Goal: Information Seeking & Learning: Learn about a topic

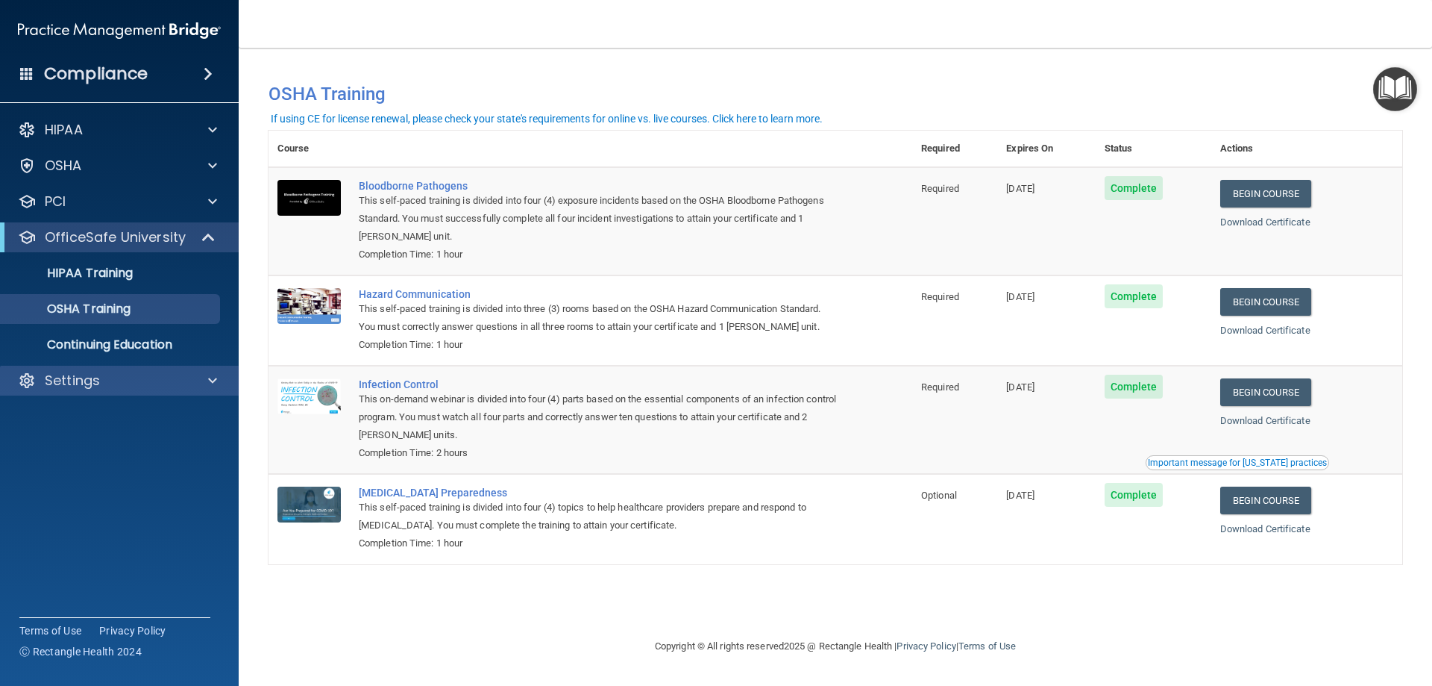
click at [213, 385] on span at bounding box center [212, 380] width 9 height 18
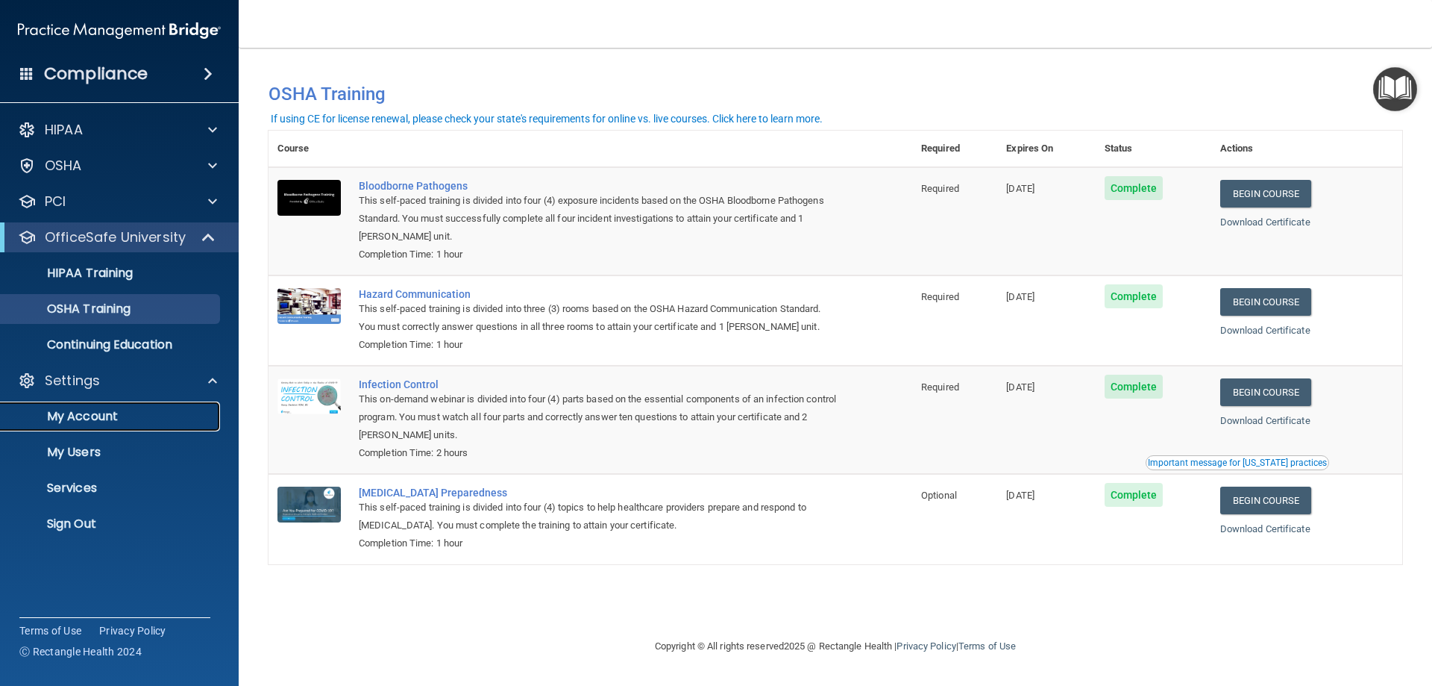
click at [82, 405] on link "My Account" at bounding box center [102, 416] width 235 height 30
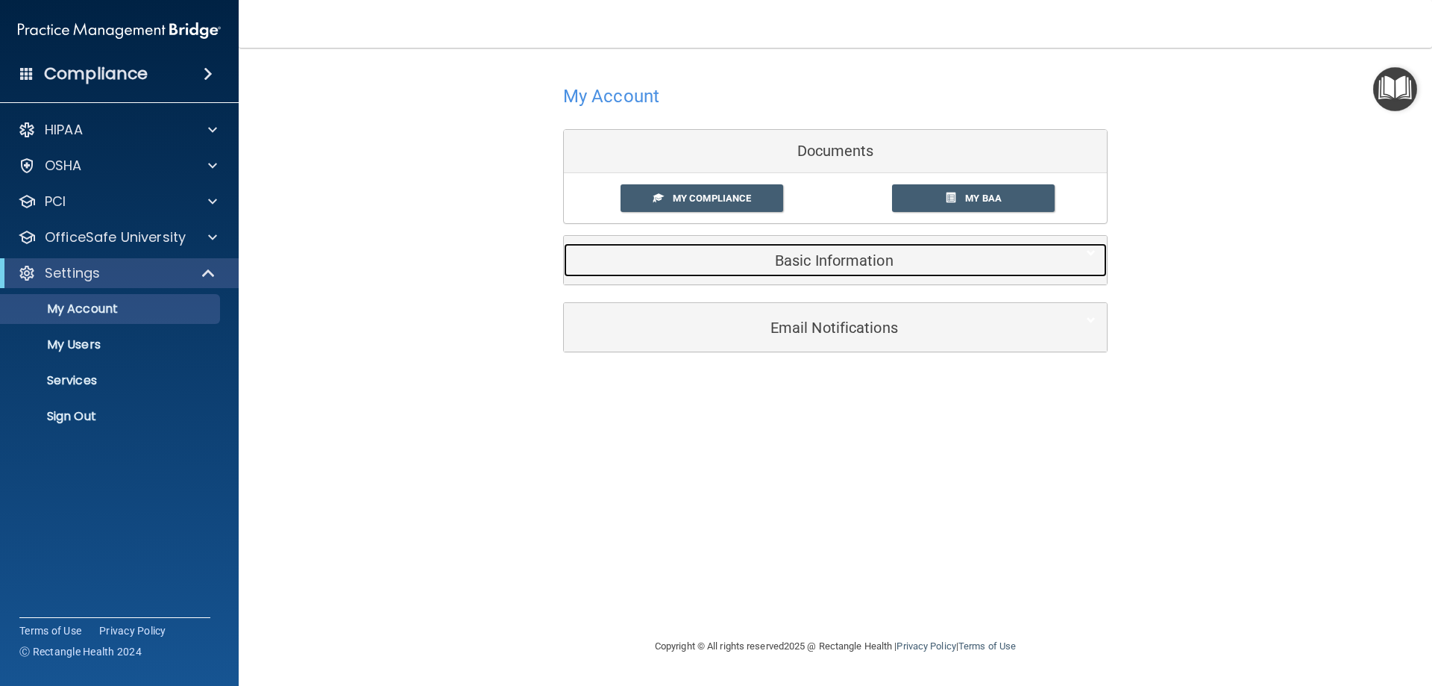
click at [813, 269] on div "Basic Information" at bounding box center [813, 260] width 498 height 34
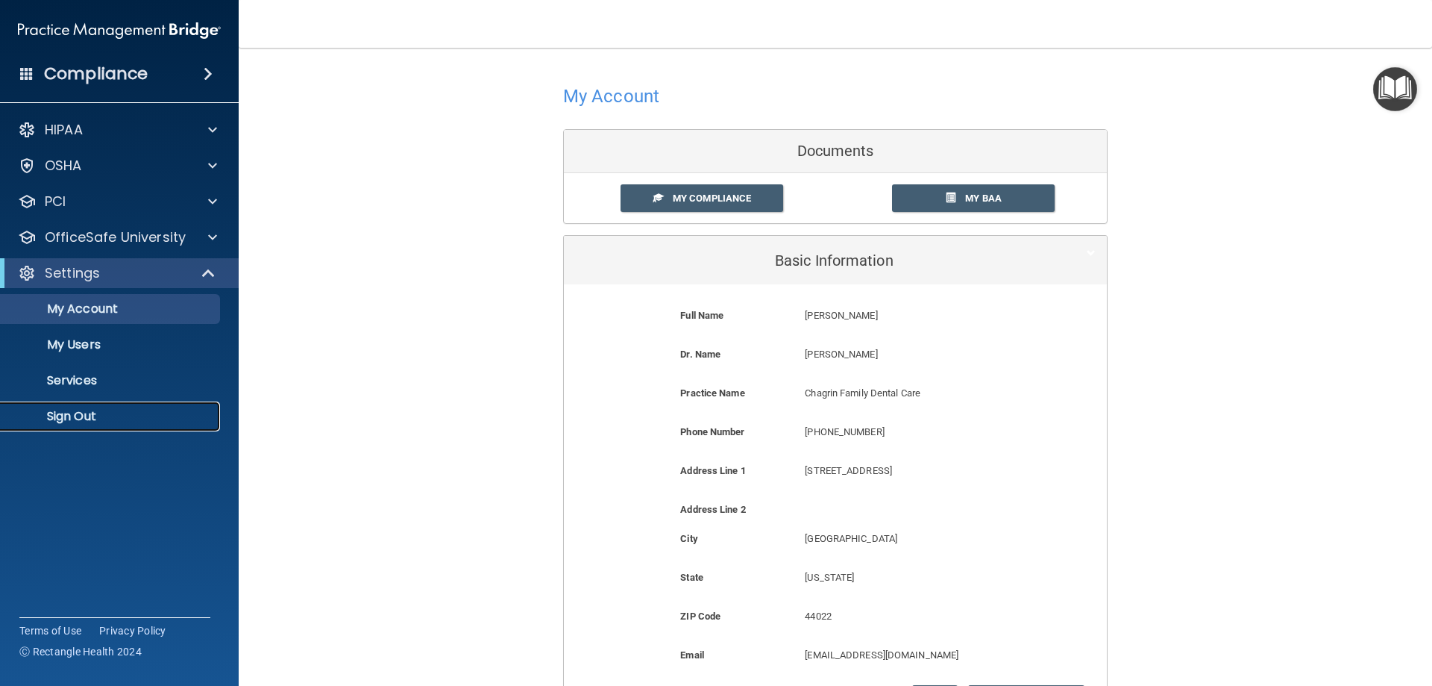
click at [80, 415] on p "Sign Out" at bounding box center [112, 416] width 204 height 15
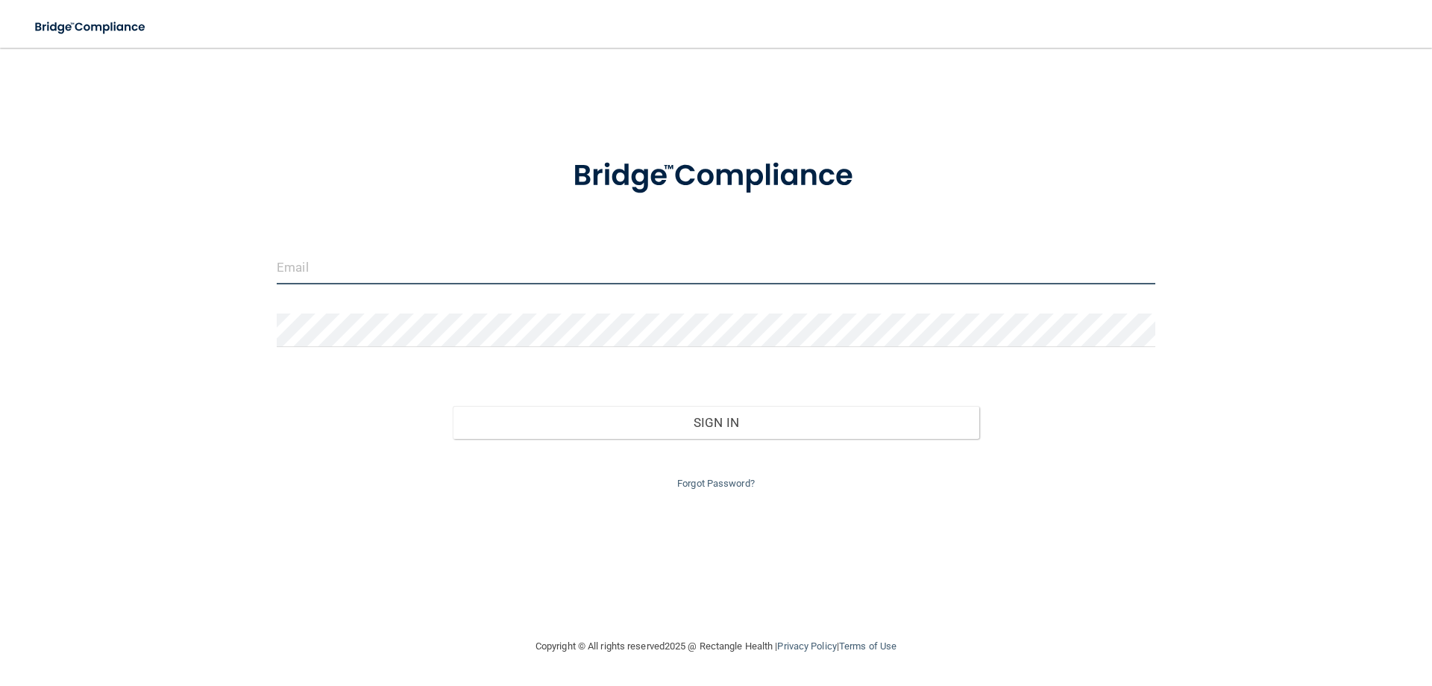
click at [285, 273] on input "email" at bounding box center [716, 268] width 879 height 34
type input "[EMAIL_ADDRESS][DOMAIN_NAME]"
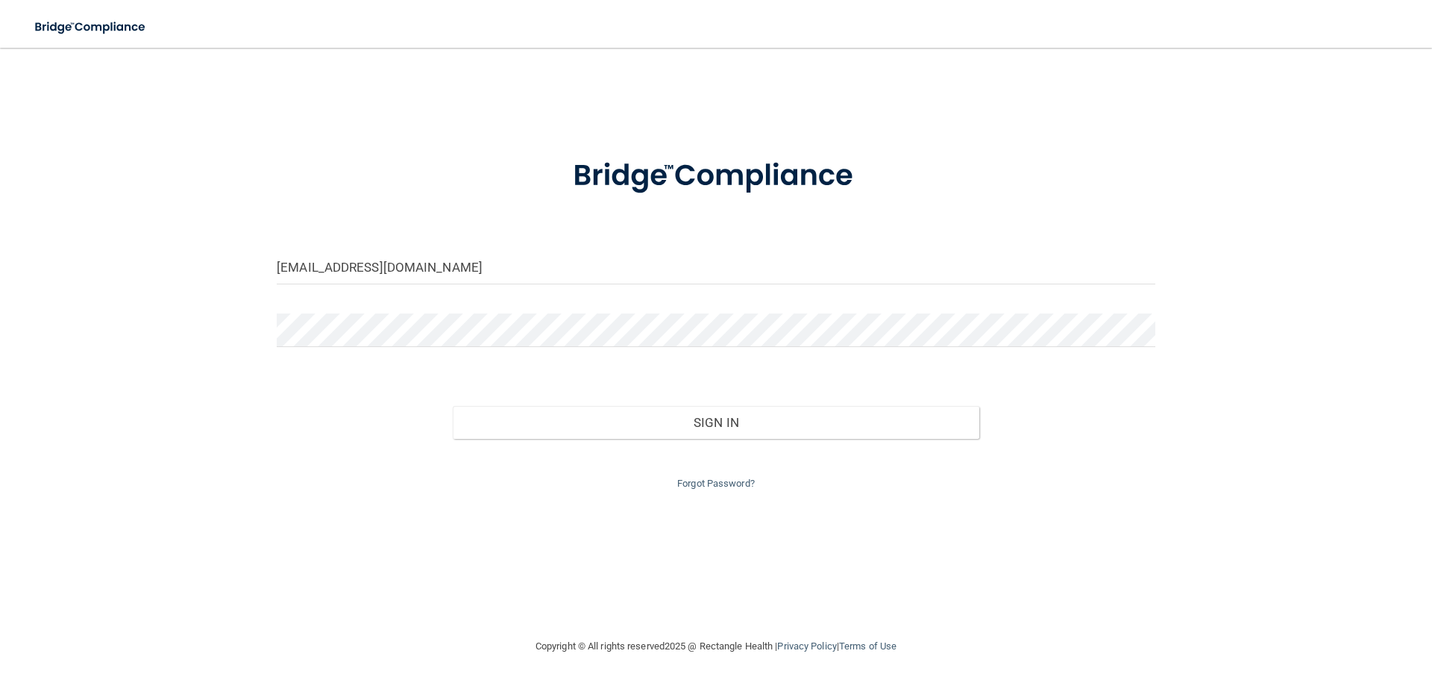
click at [382, 351] on div at bounding box center [716, 335] width 901 height 45
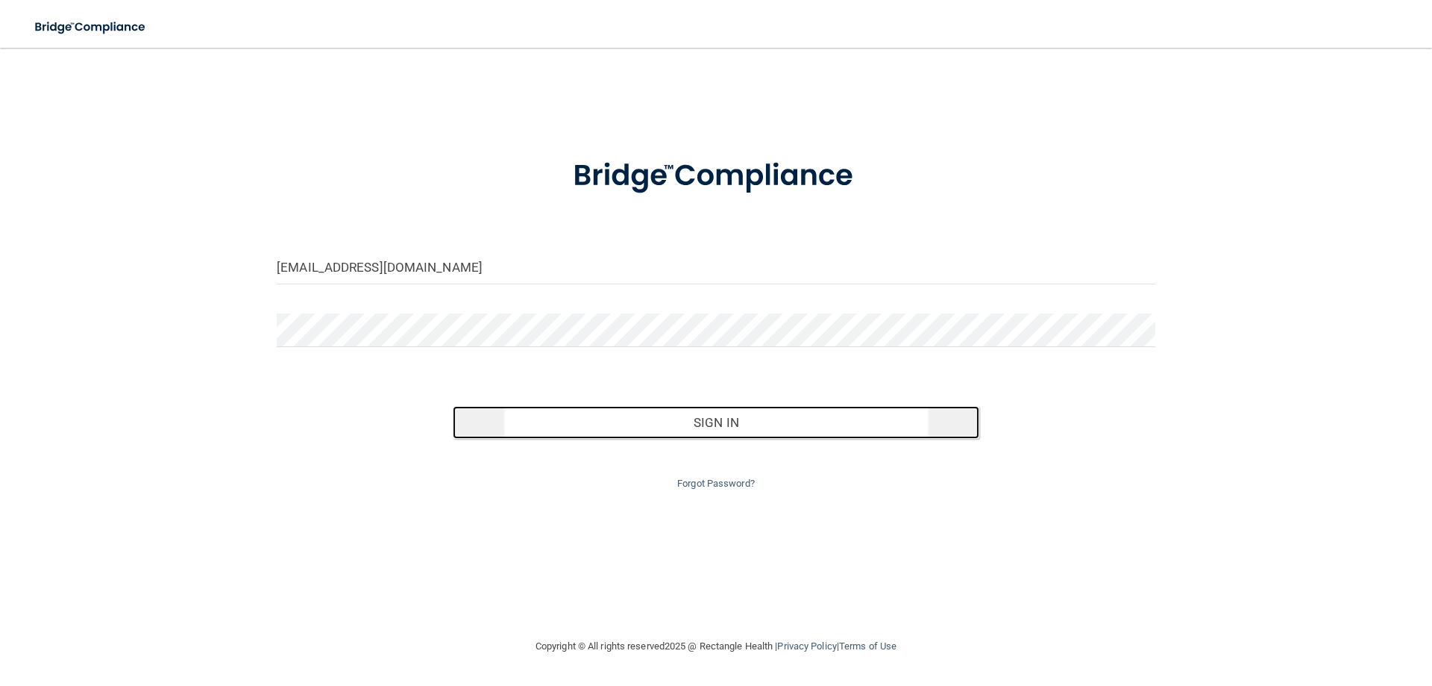
click at [721, 435] on button "Sign In" at bounding box center [716, 422] width 527 height 33
click at [800, 429] on button "Sign In" at bounding box center [716, 422] width 527 height 33
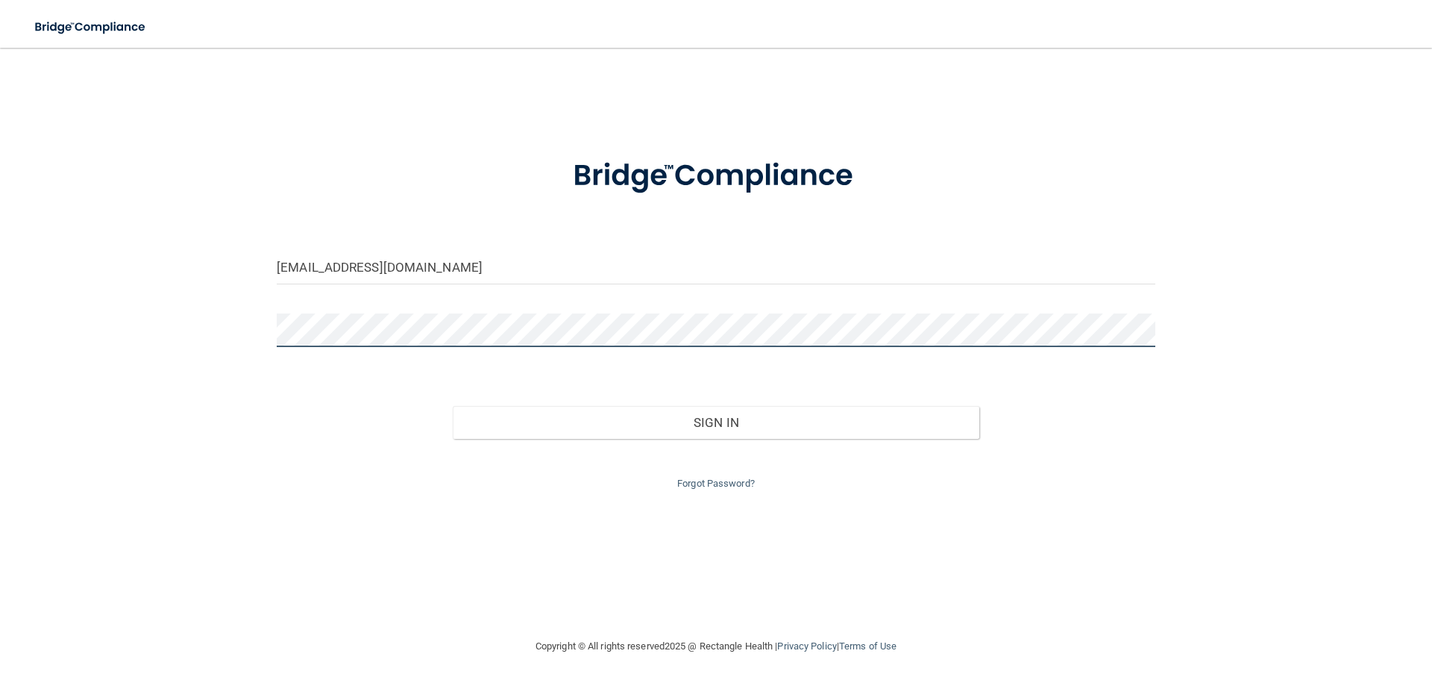
click at [453, 406] on button "Sign In" at bounding box center [716, 422] width 527 height 33
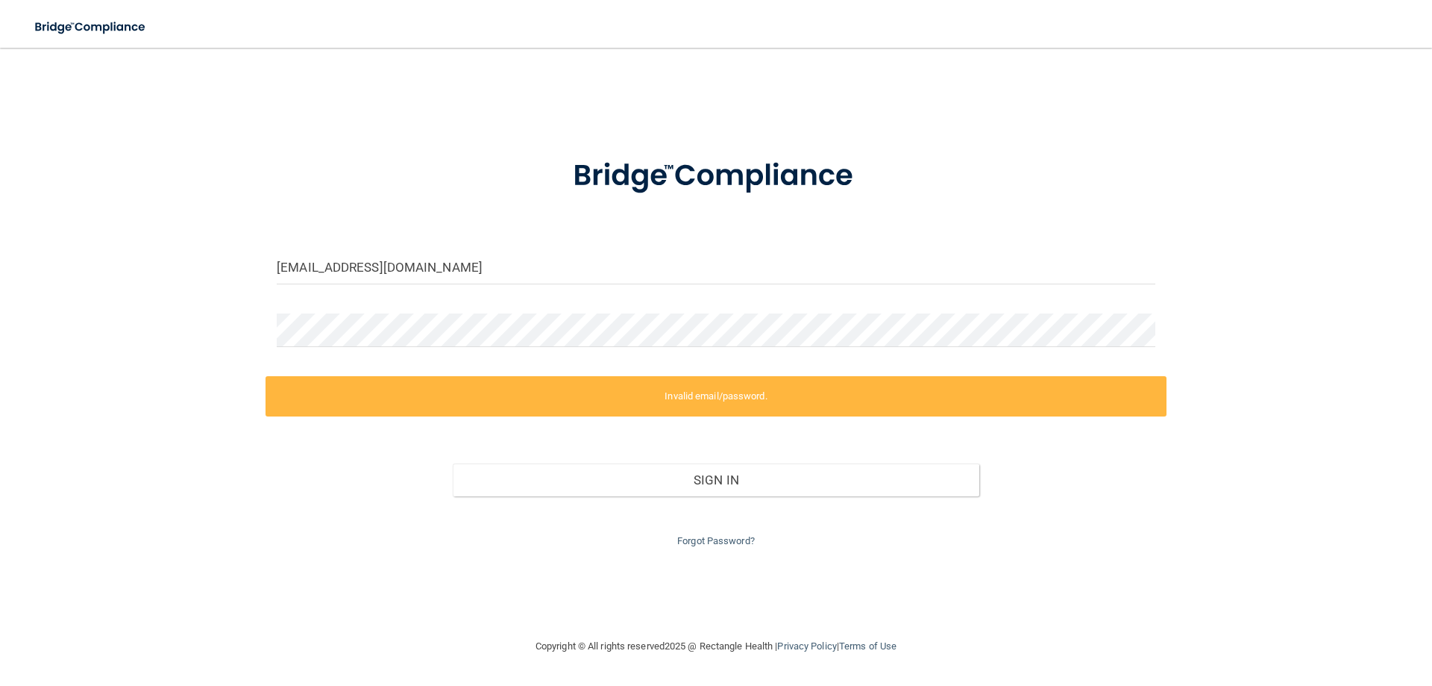
click at [715, 547] on div "Forgot Password?" at bounding box center [716, 523] width 901 height 54
click at [722, 539] on link "Forgot Password?" at bounding box center [716, 540] width 78 height 11
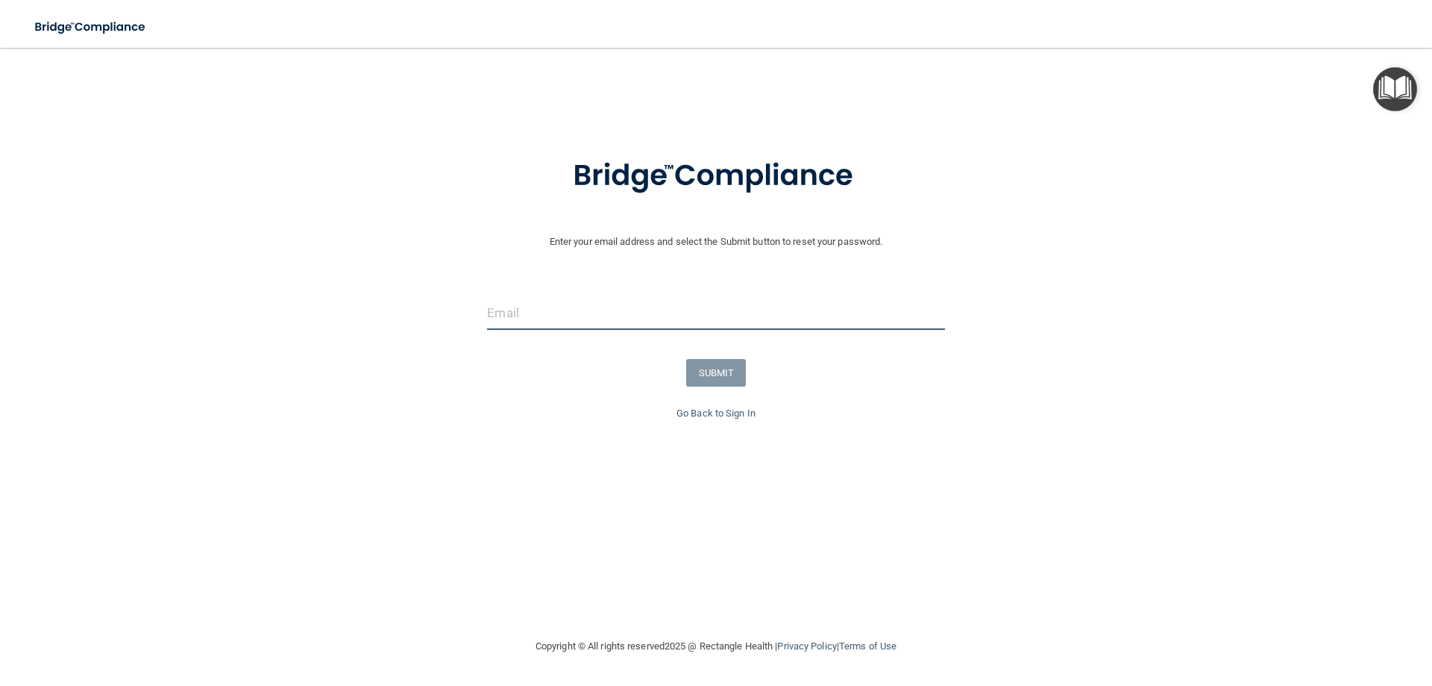
click at [588, 297] on input "email" at bounding box center [715, 313] width 457 height 34
type input "[EMAIL_ADDRESS][DOMAIN_NAME]"
click at [733, 380] on button "SUBMIT" at bounding box center [716, 373] width 60 height 28
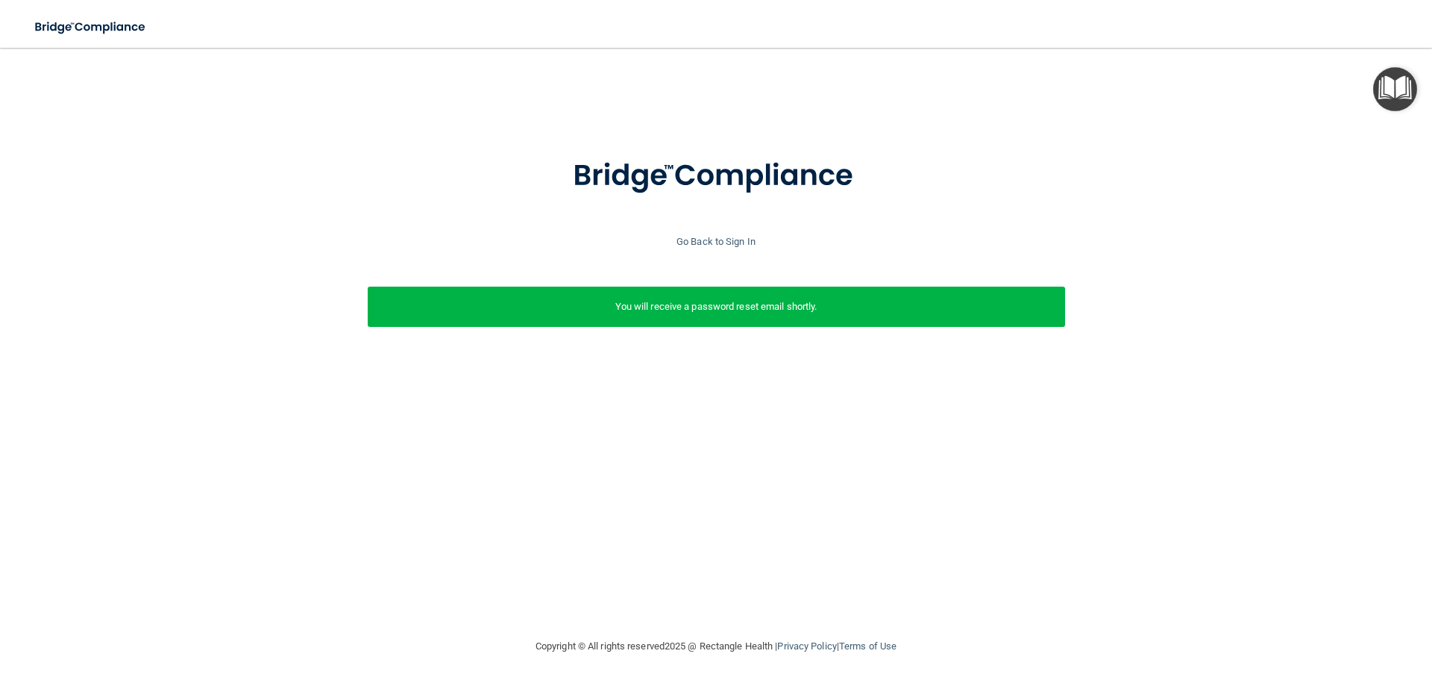
click at [739, 248] on div "Go Back to Sign In" at bounding box center [716, 242] width 1440 height 18
click at [735, 237] on link "Go Back to Sign In" at bounding box center [716, 241] width 79 height 11
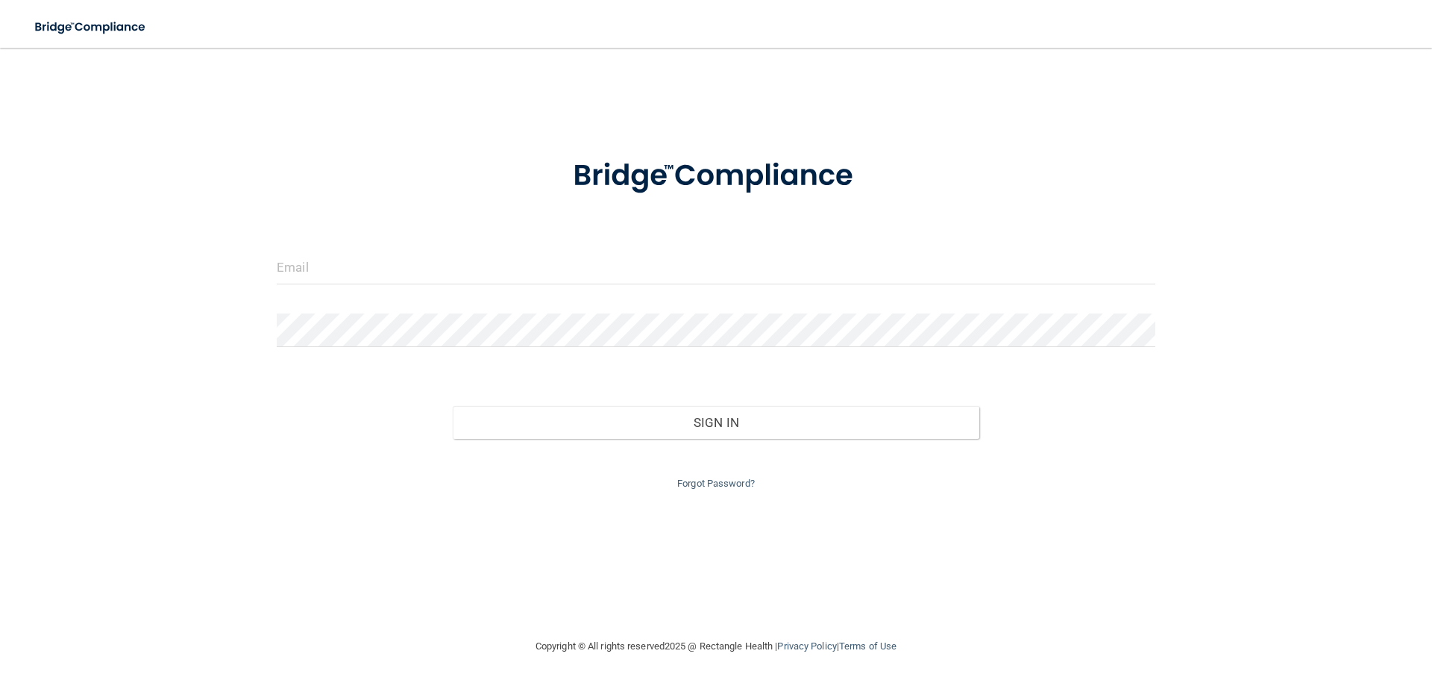
click at [545, 294] on div at bounding box center [716, 273] width 901 height 45
click at [533, 264] on input "email" at bounding box center [716, 268] width 879 height 34
type input "[EMAIL_ADDRESS][DOMAIN_NAME]"
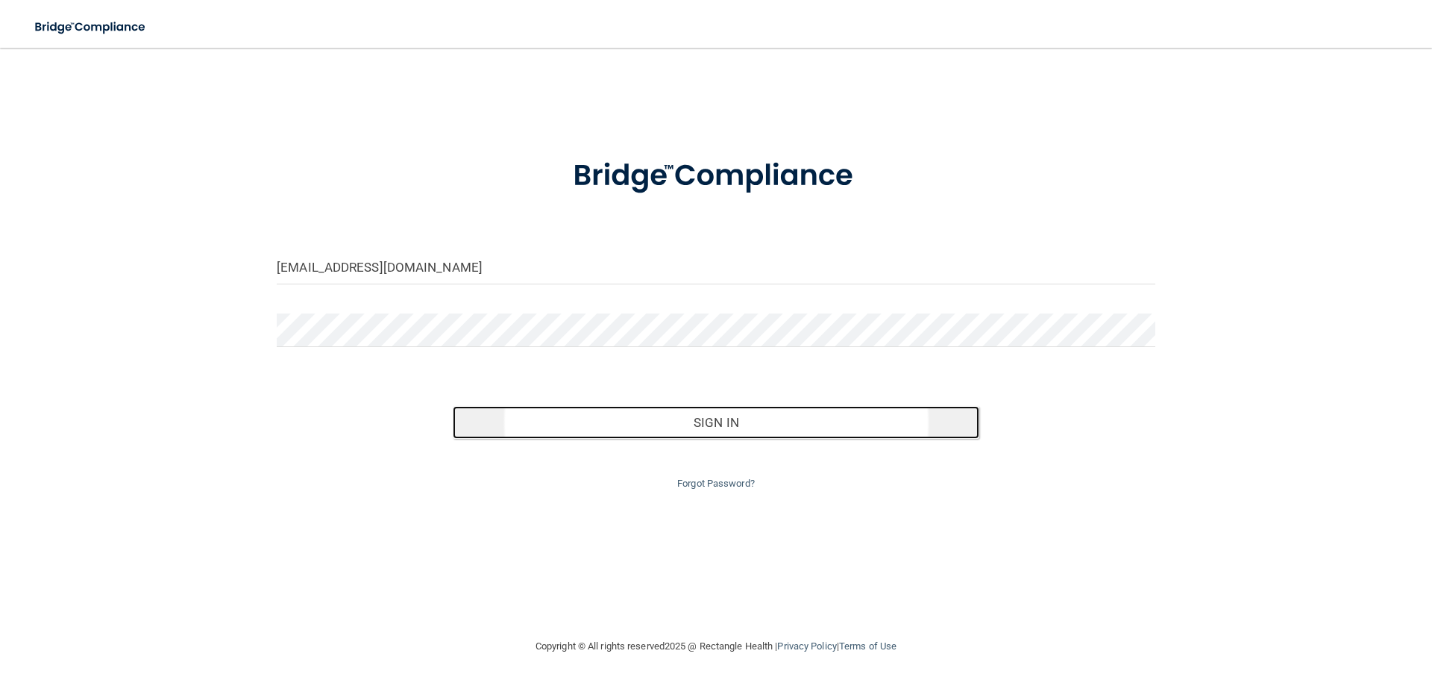
click at [739, 418] on button "Sign In" at bounding box center [716, 422] width 527 height 33
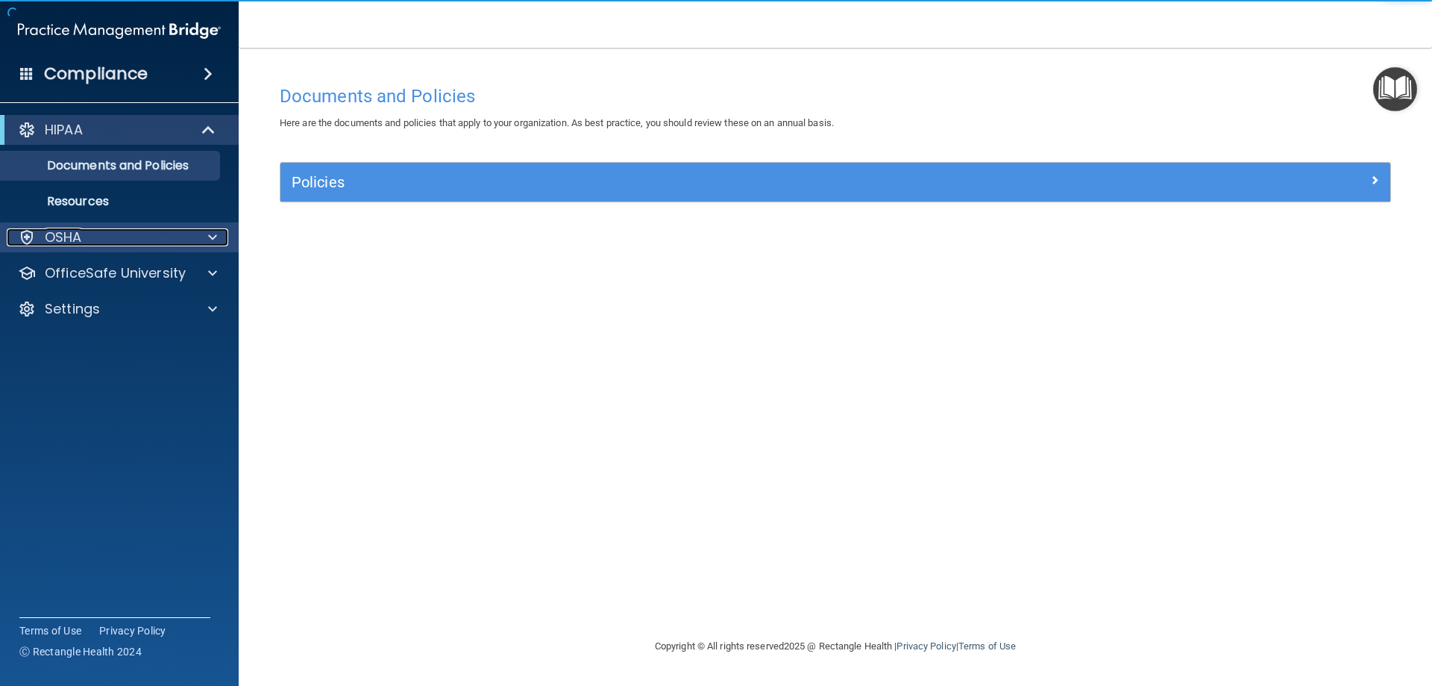
click at [171, 231] on div "OSHA" at bounding box center [99, 237] width 185 height 18
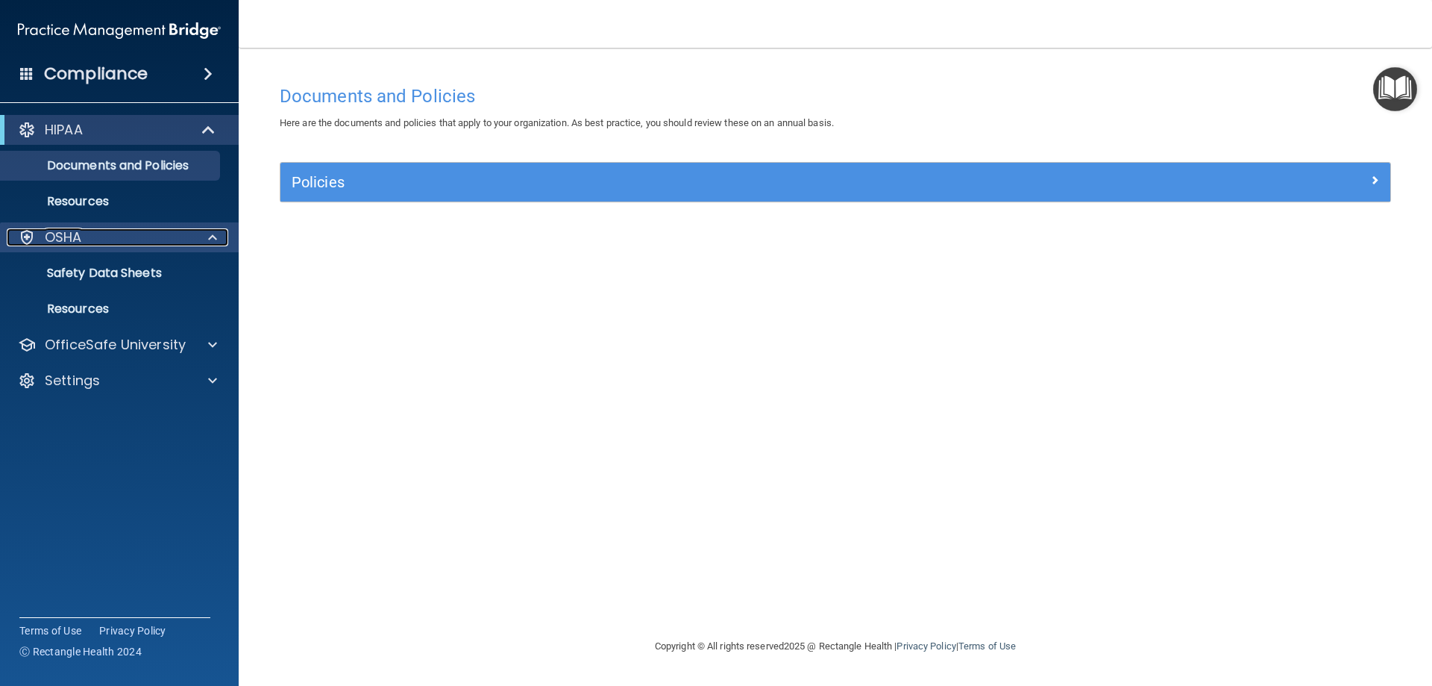
click at [207, 231] on div at bounding box center [210, 237] width 37 height 18
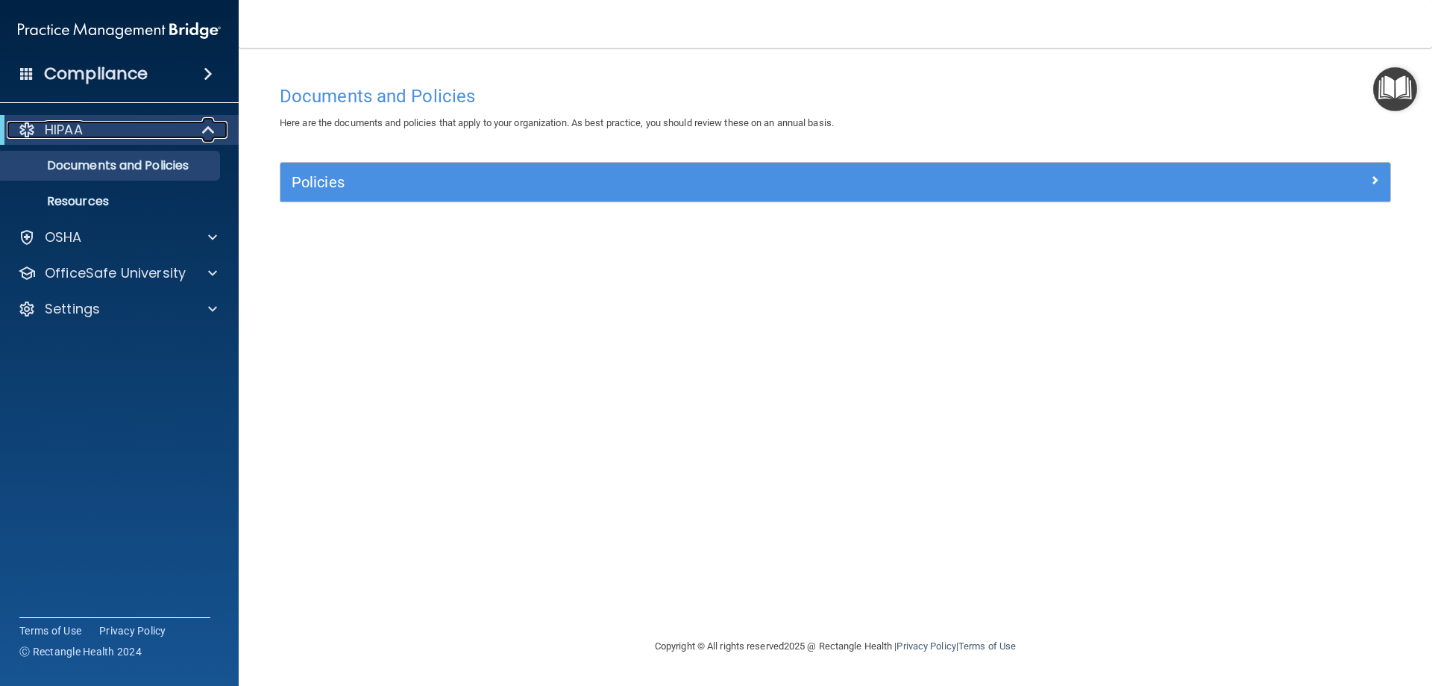
click at [215, 128] on span at bounding box center [210, 130] width 13 height 18
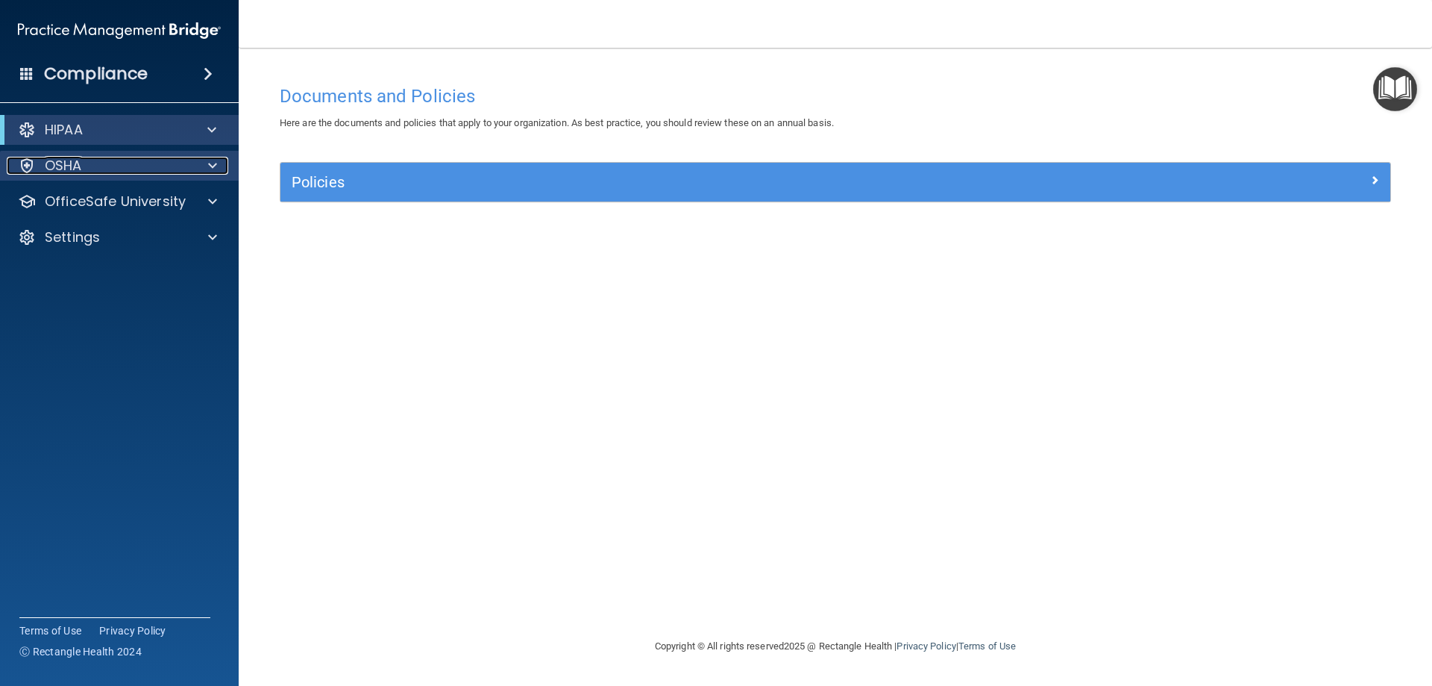
click at [215, 160] on span at bounding box center [212, 166] width 9 height 18
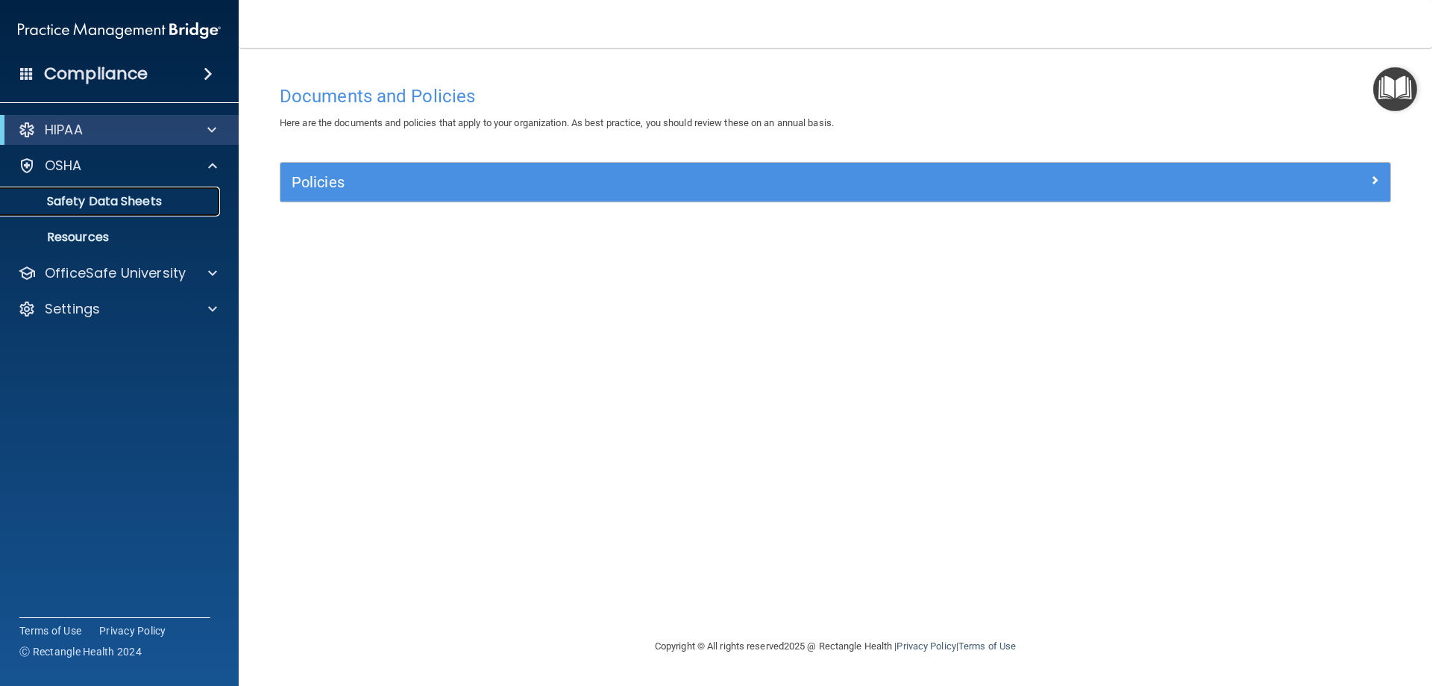
click at [133, 194] on p "Safety Data Sheets" at bounding box center [112, 201] width 204 height 15
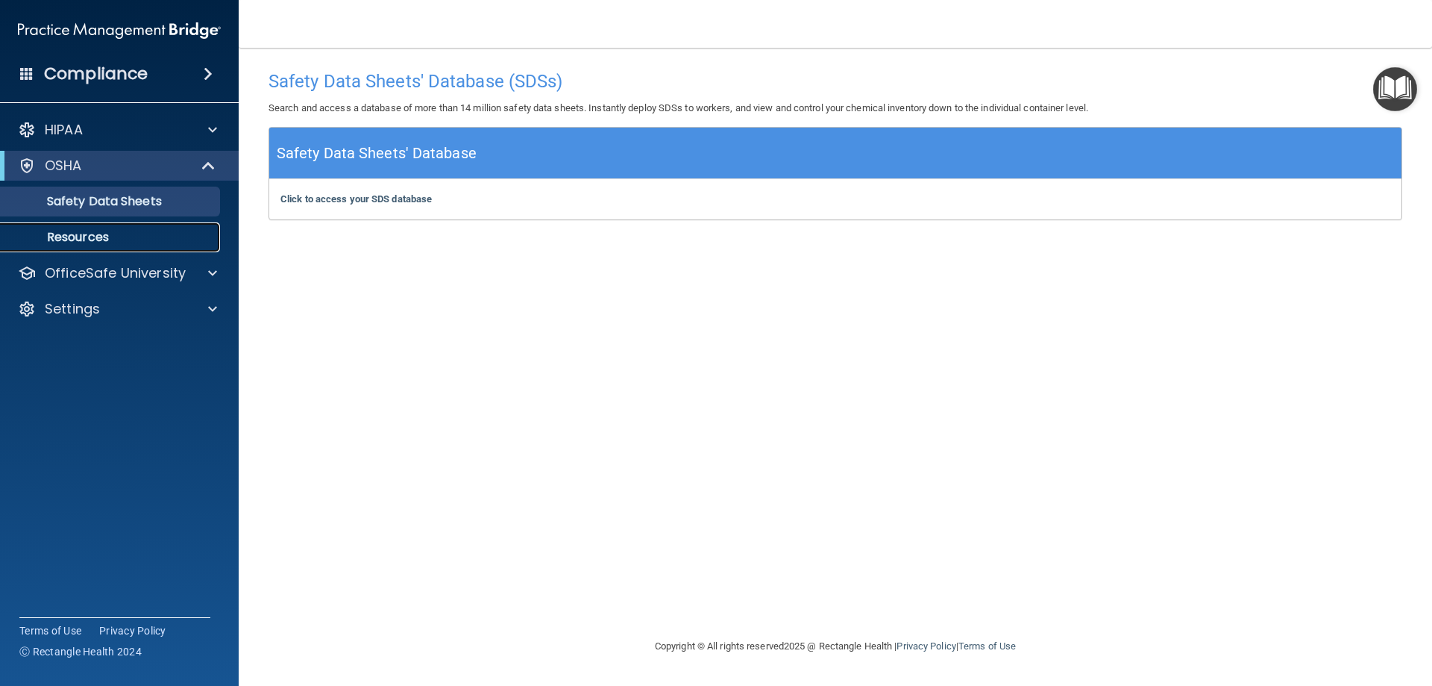
click at [96, 230] on p "Resources" at bounding box center [112, 237] width 204 height 15
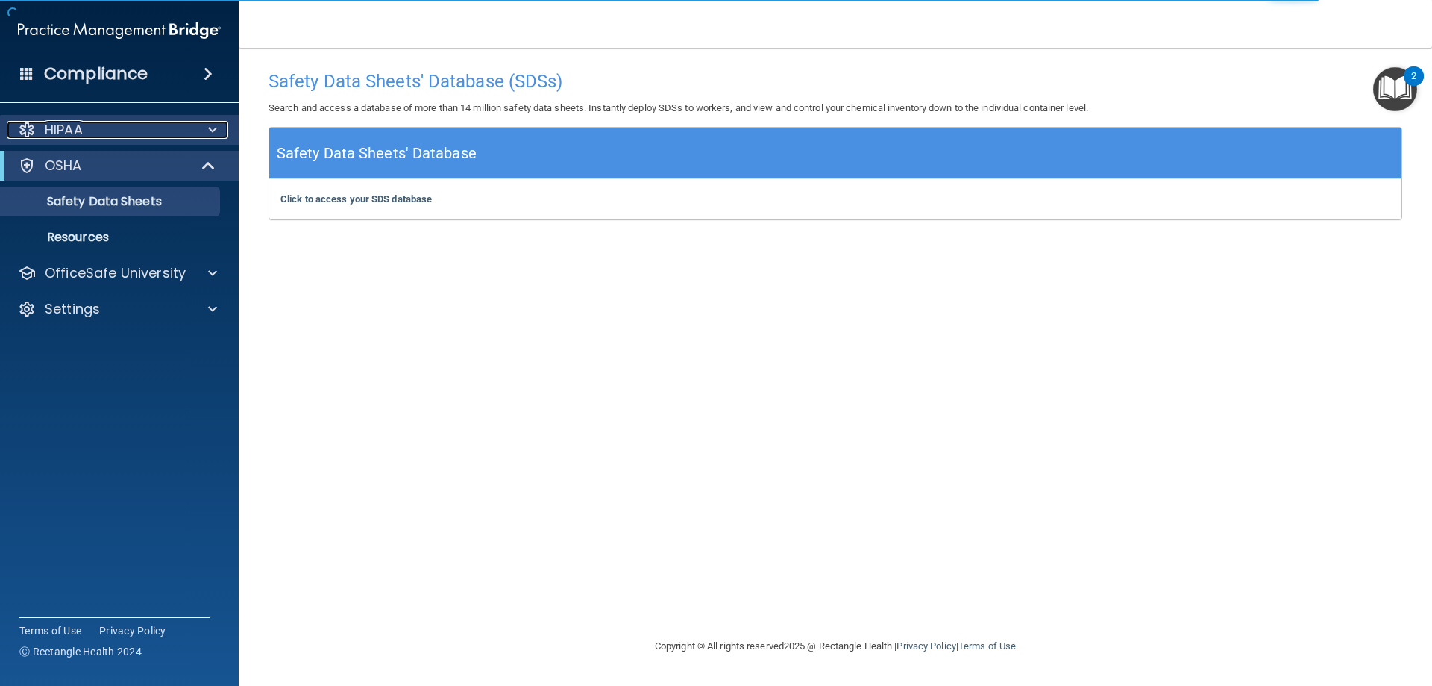
click at [147, 130] on div "HIPAA" at bounding box center [99, 130] width 185 height 18
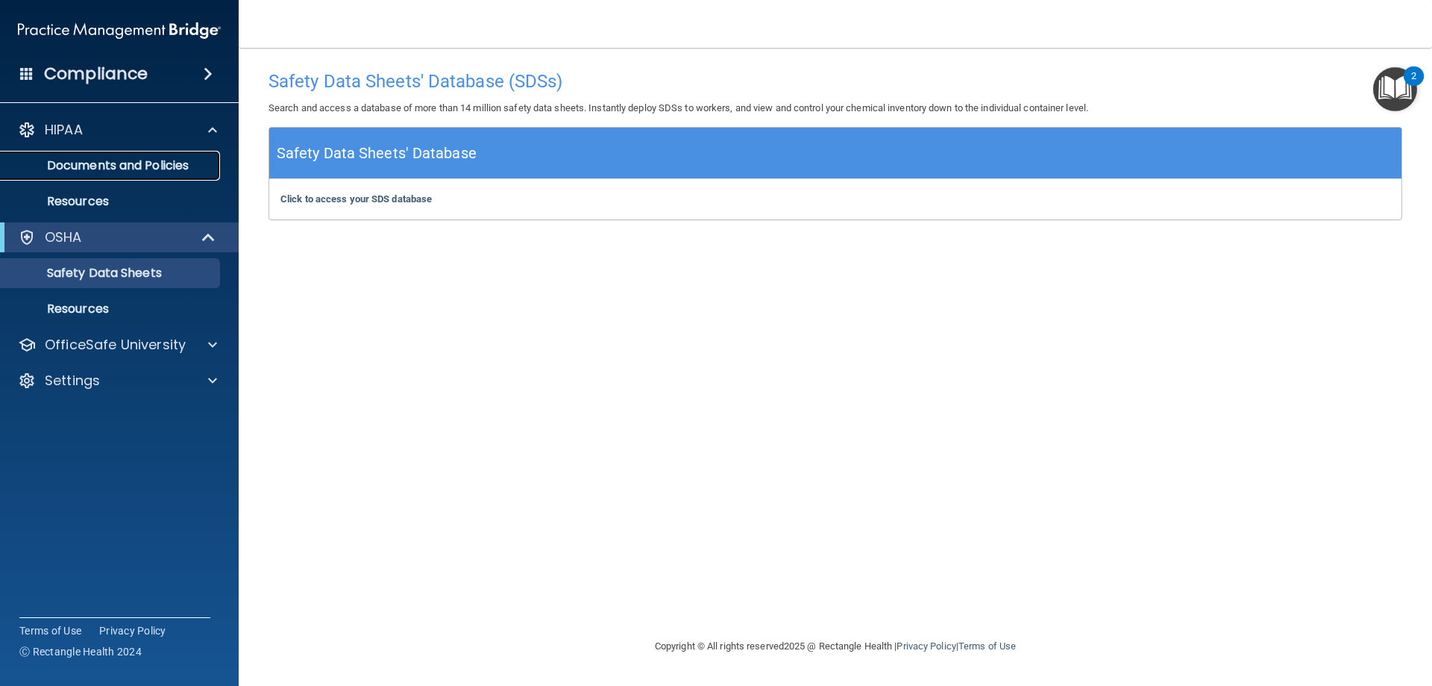
click at [139, 165] on p "Documents and Policies" at bounding box center [112, 165] width 204 height 15
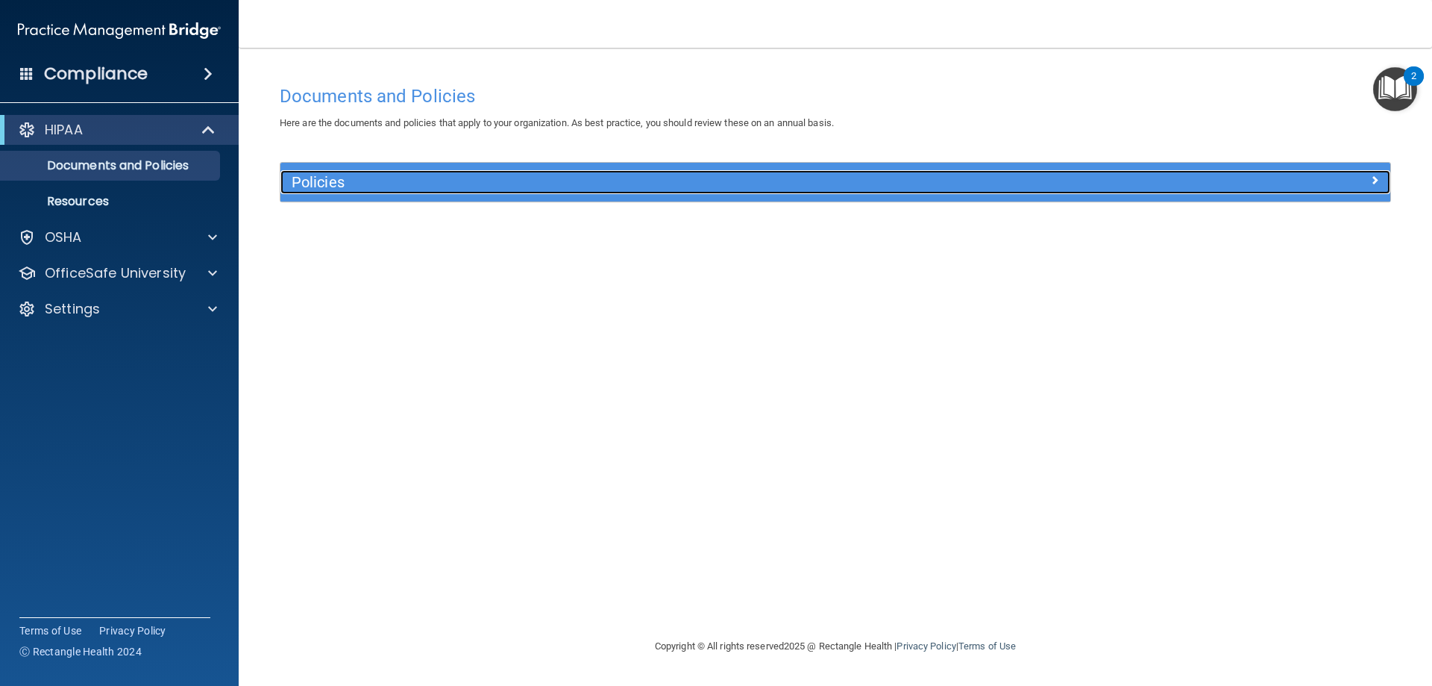
click at [1376, 185] on span at bounding box center [1374, 180] width 9 height 18
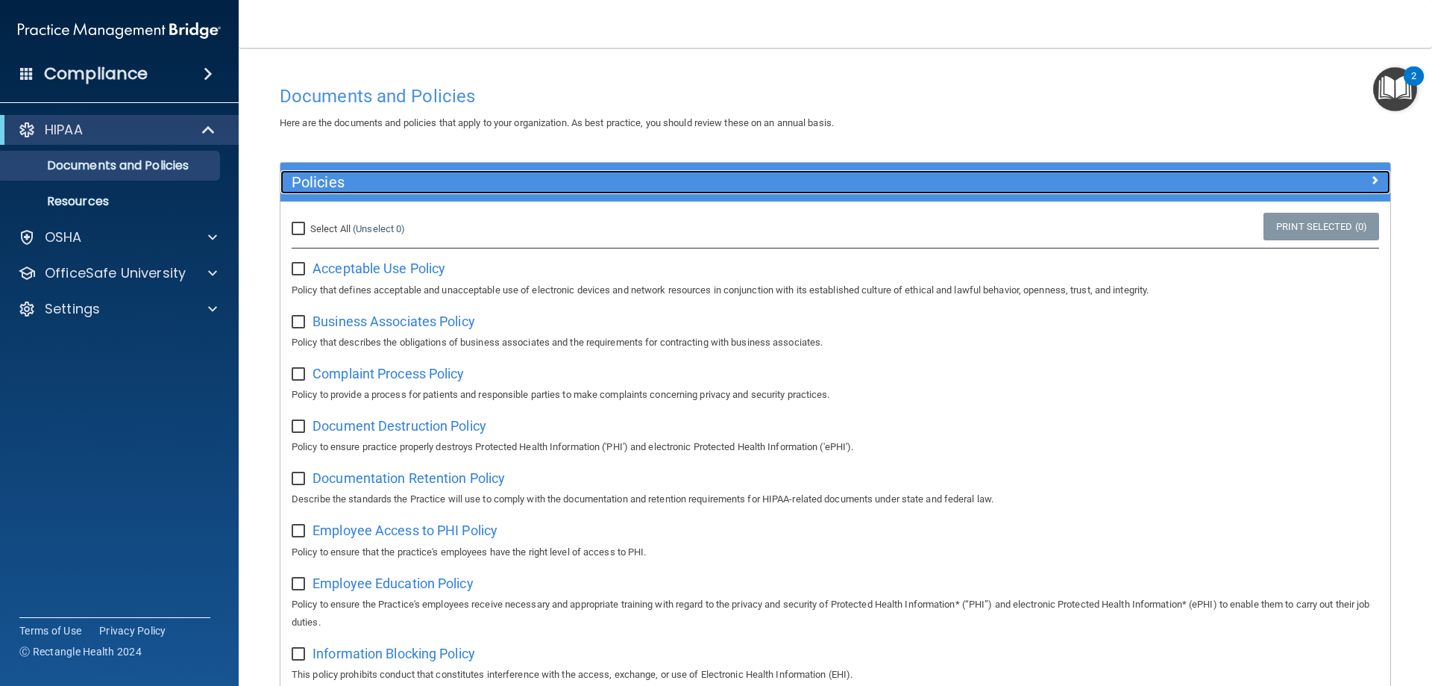
click at [1370, 180] on span at bounding box center [1374, 180] width 9 height 18
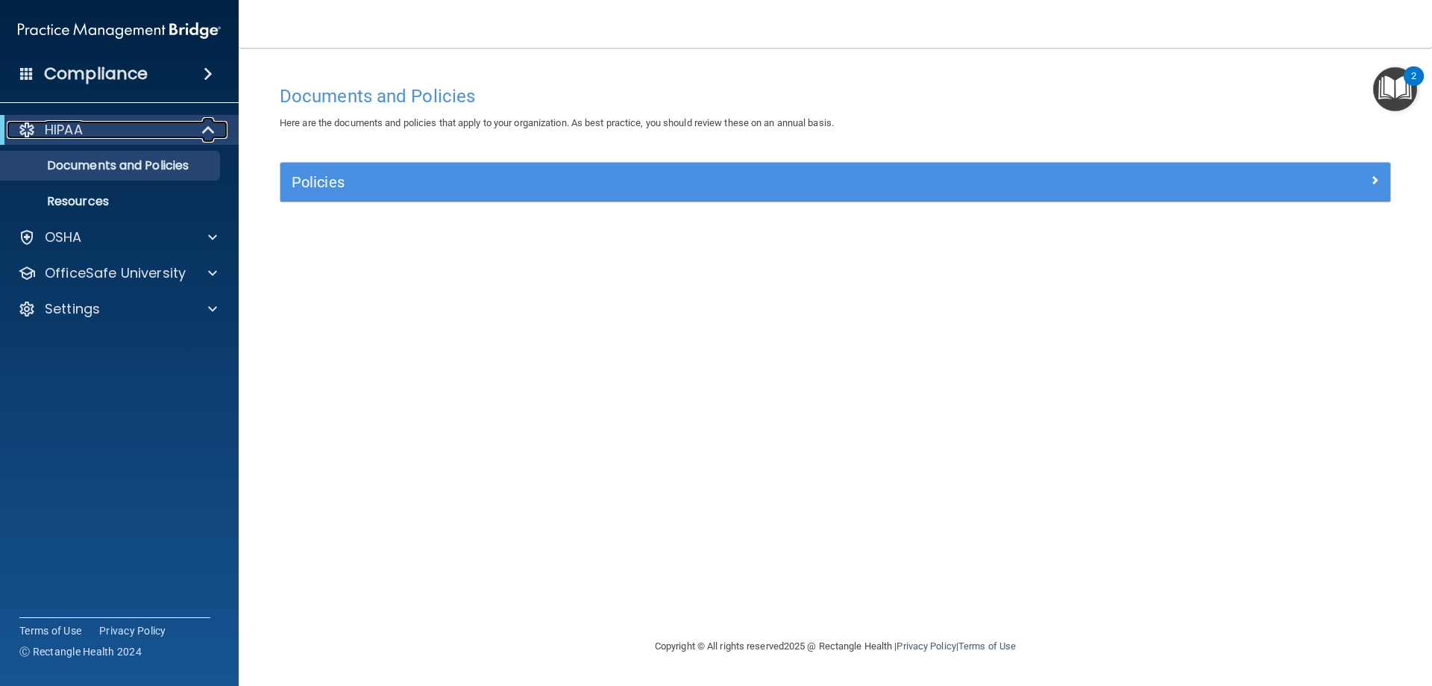
click at [204, 127] on span at bounding box center [210, 130] width 13 height 18
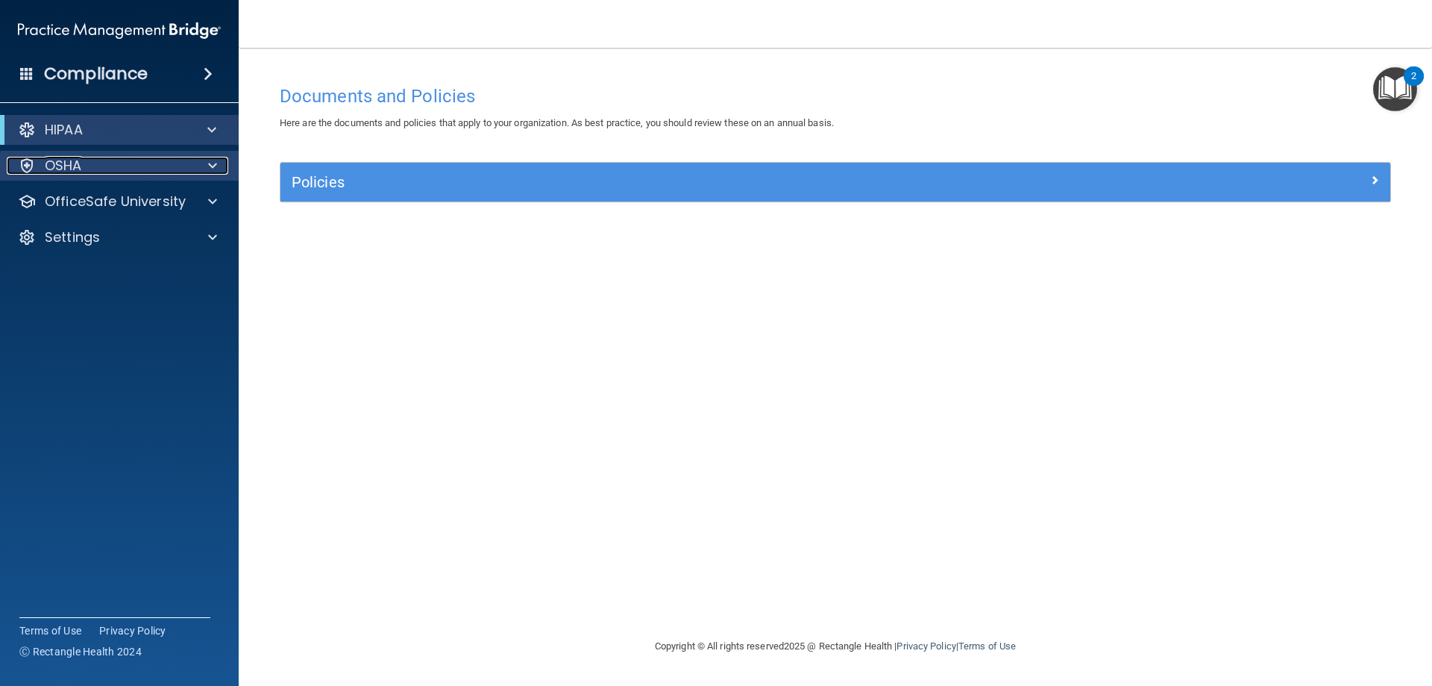
click at [199, 162] on div at bounding box center [210, 166] width 37 height 18
click at [215, 160] on span at bounding box center [212, 166] width 9 height 18
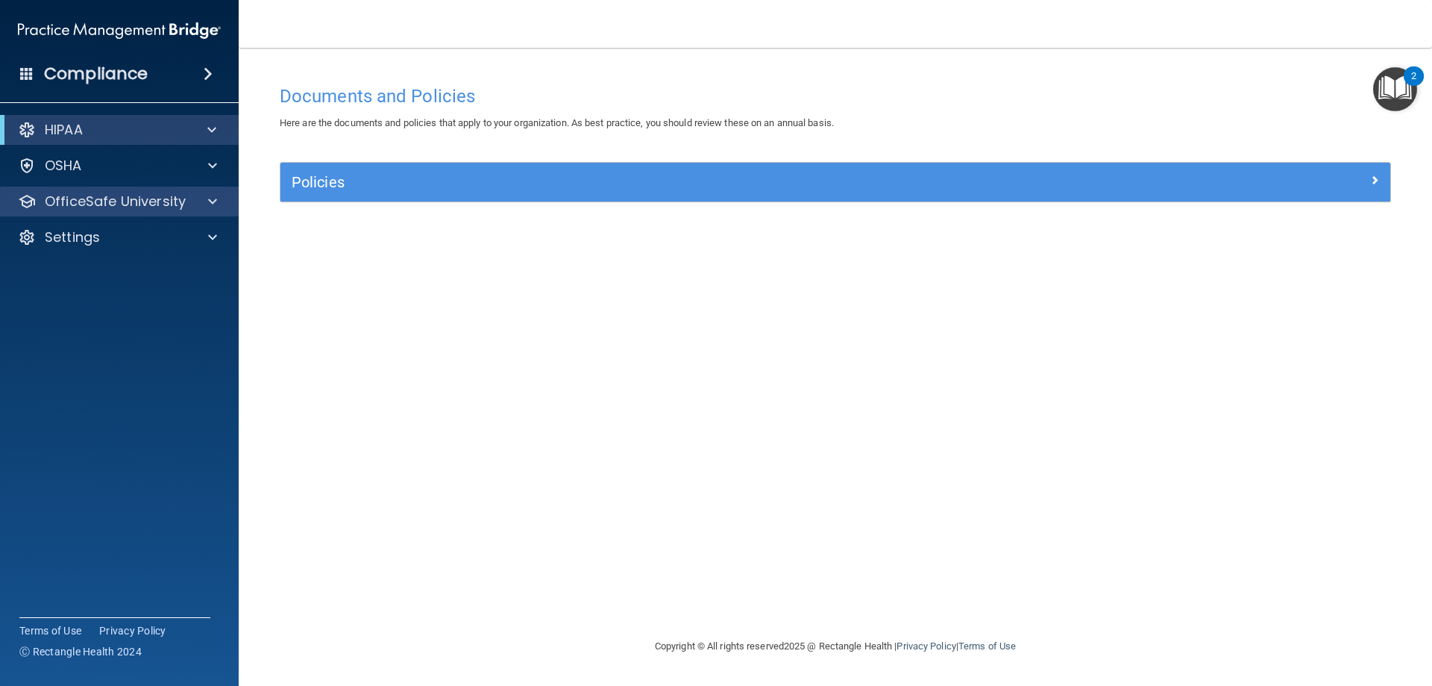
click at [232, 198] on div "OfficeSafe University" at bounding box center [119, 201] width 239 height 30
click at [214, 201] on span at bounding box center [212, 201] width 9 height 18
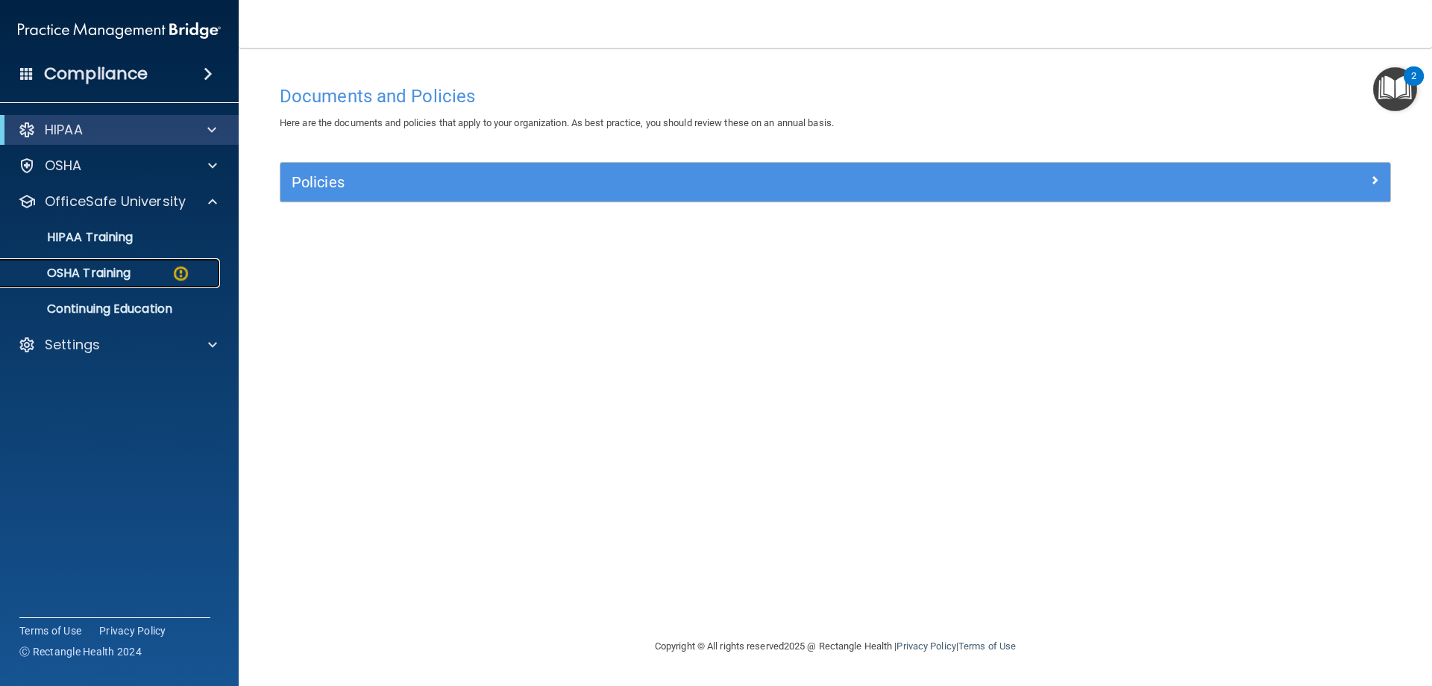
click at [87, 272] on p "OSHA Training" at bounding box center [70, 273] width 121 height 15
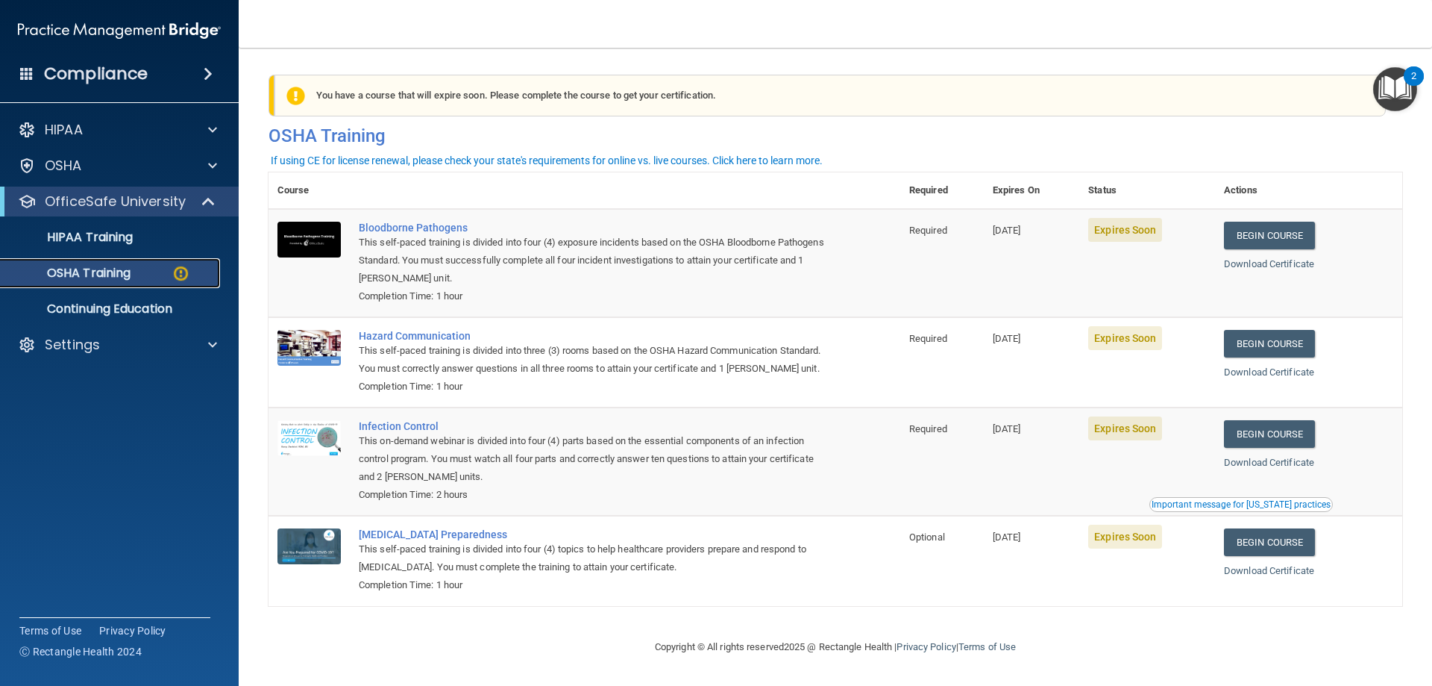
scroll to position [19, 0]
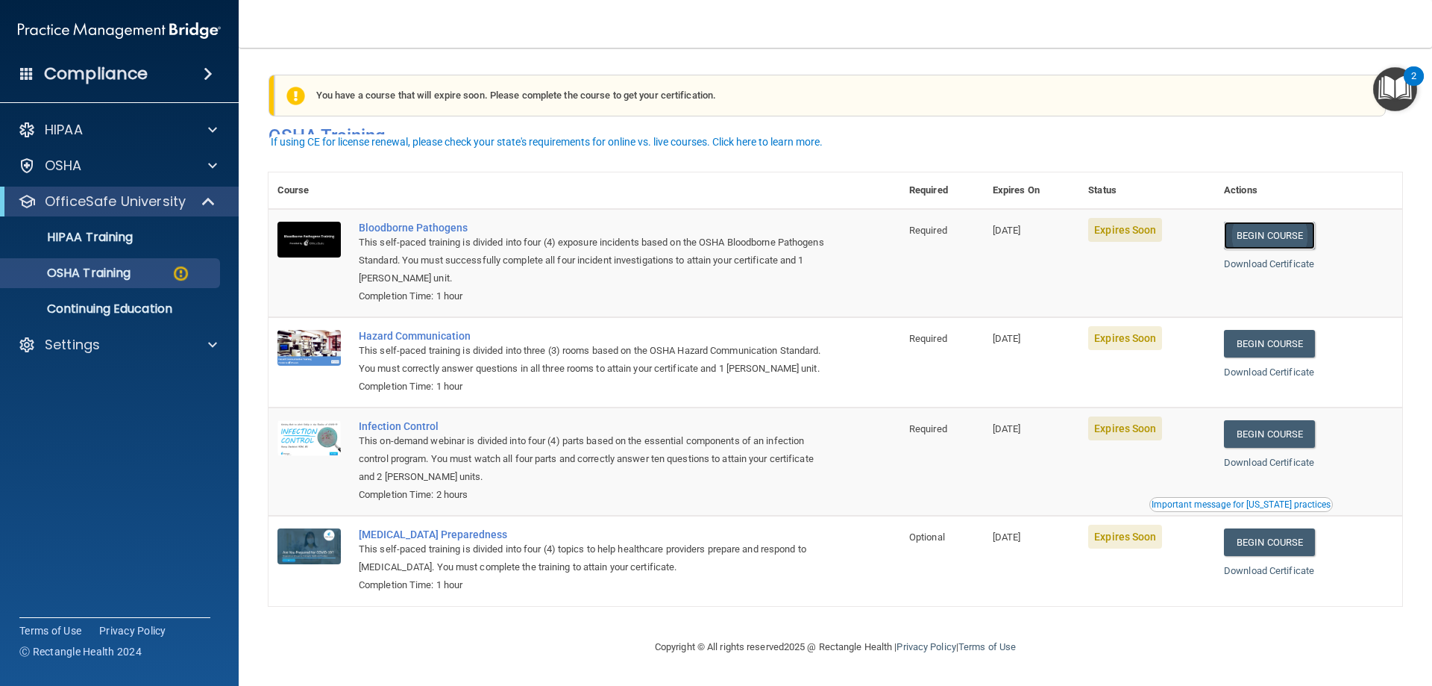
click at [1265, 222] on link "Begin Course" at bounding box center [1269, 236] width 91 height 28
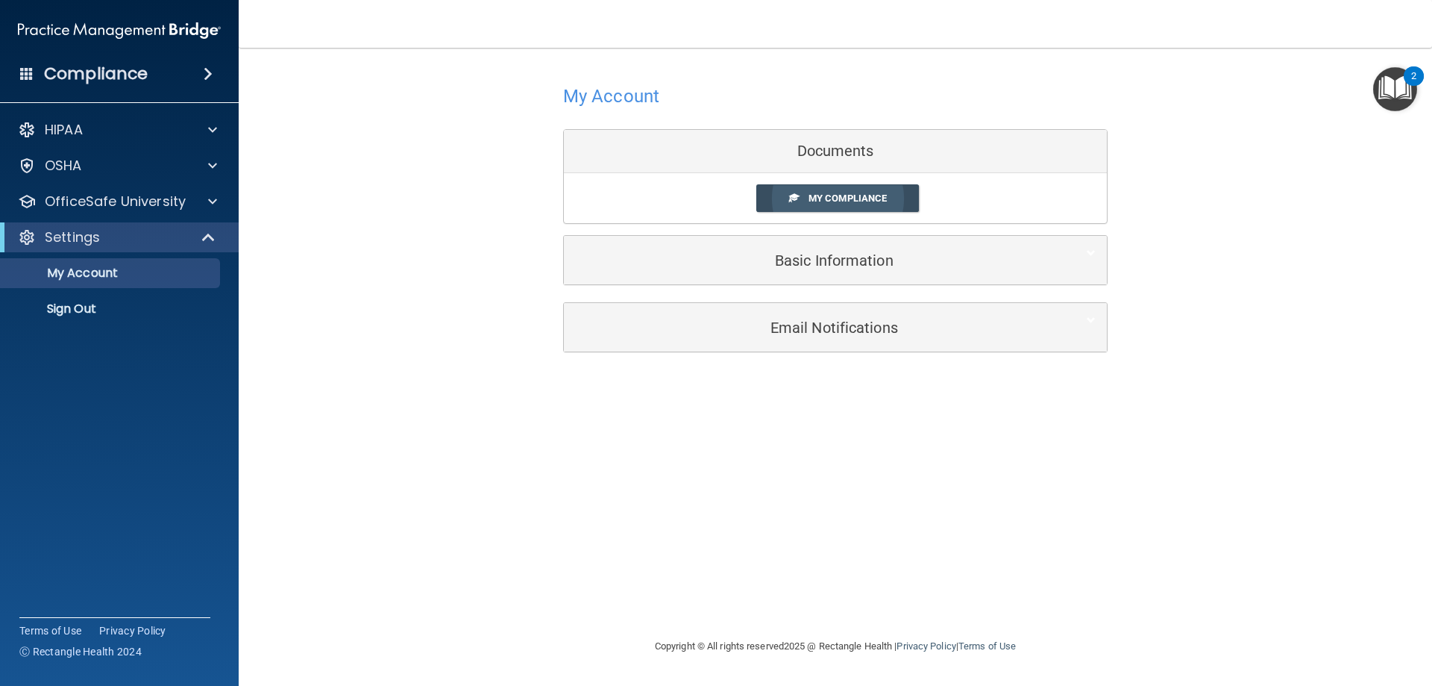
click at [815, 192] on link "My Compliance" at bounding box center [837, 198] width 163 height 28
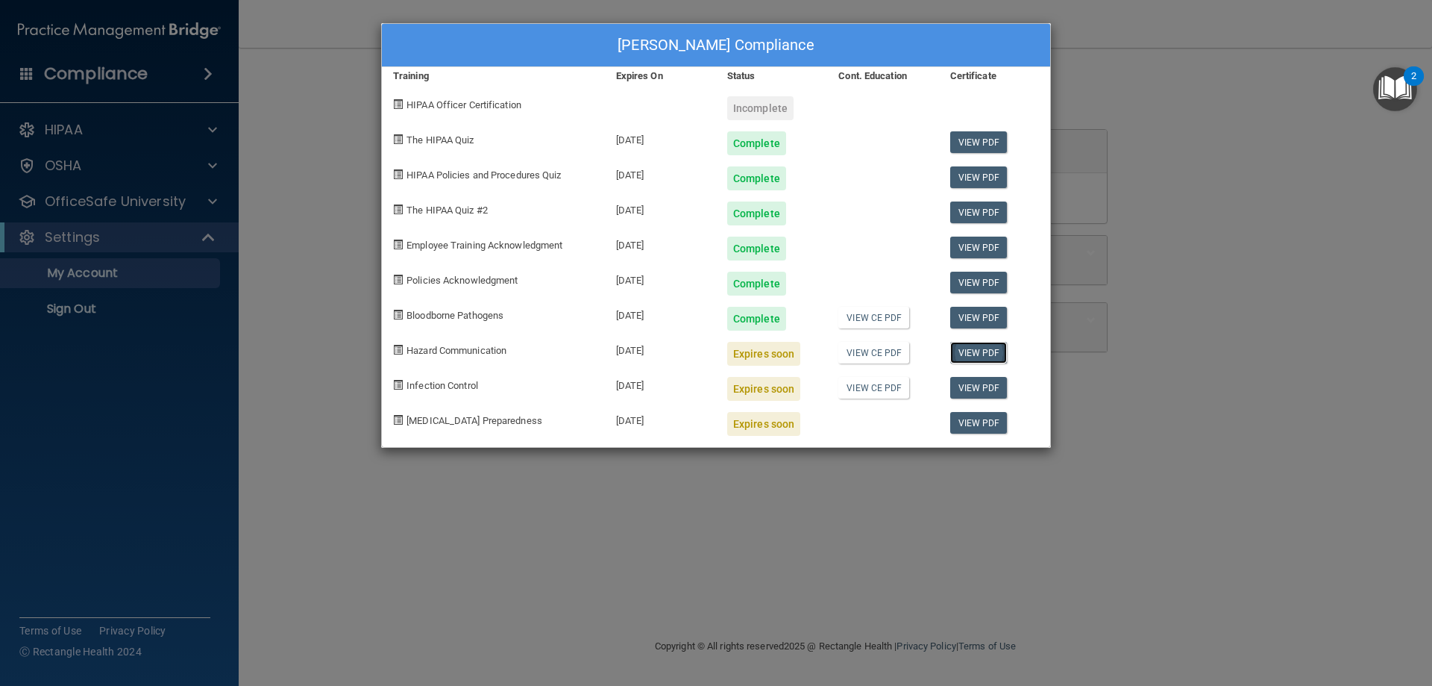
click at [972, 354] on link "View PDF" at bounding box center [978, 353] width 57 height 22
click at [882, 353] on link "View CE PDF" at bounding box center [873, 353] width 71 height 22
click at [879, 356] on link "View CE PDF" at bounding box center [873, 353] width 71 height 22
click at [396, 347] on span at bounding box center [398, 350] width 10 height 10
click at [768, 508] on div "Melissa pappas's Compliance Training Expires On Status Cont. Education Certific…" at bounding box center [716, 343] width 1432 height 686
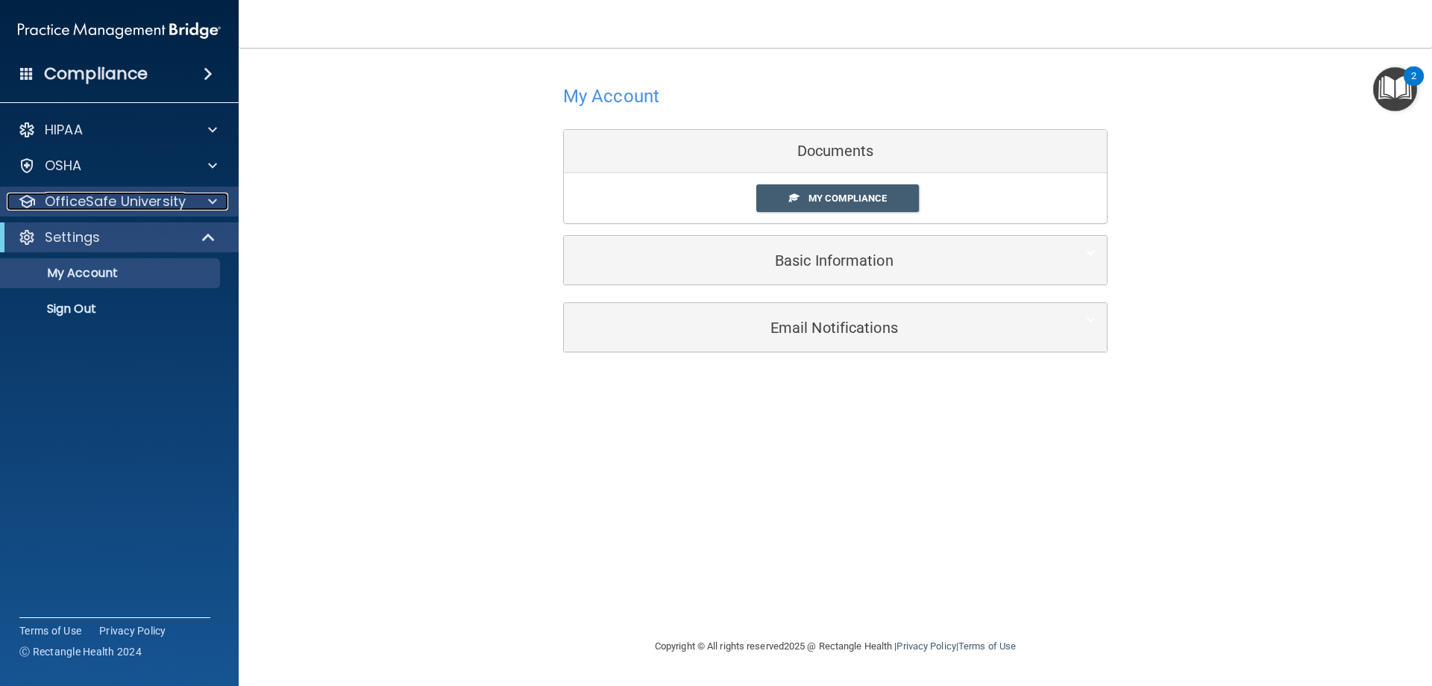
click at [210, 198] on span at bounding box center [212, 201] width 9 height 18
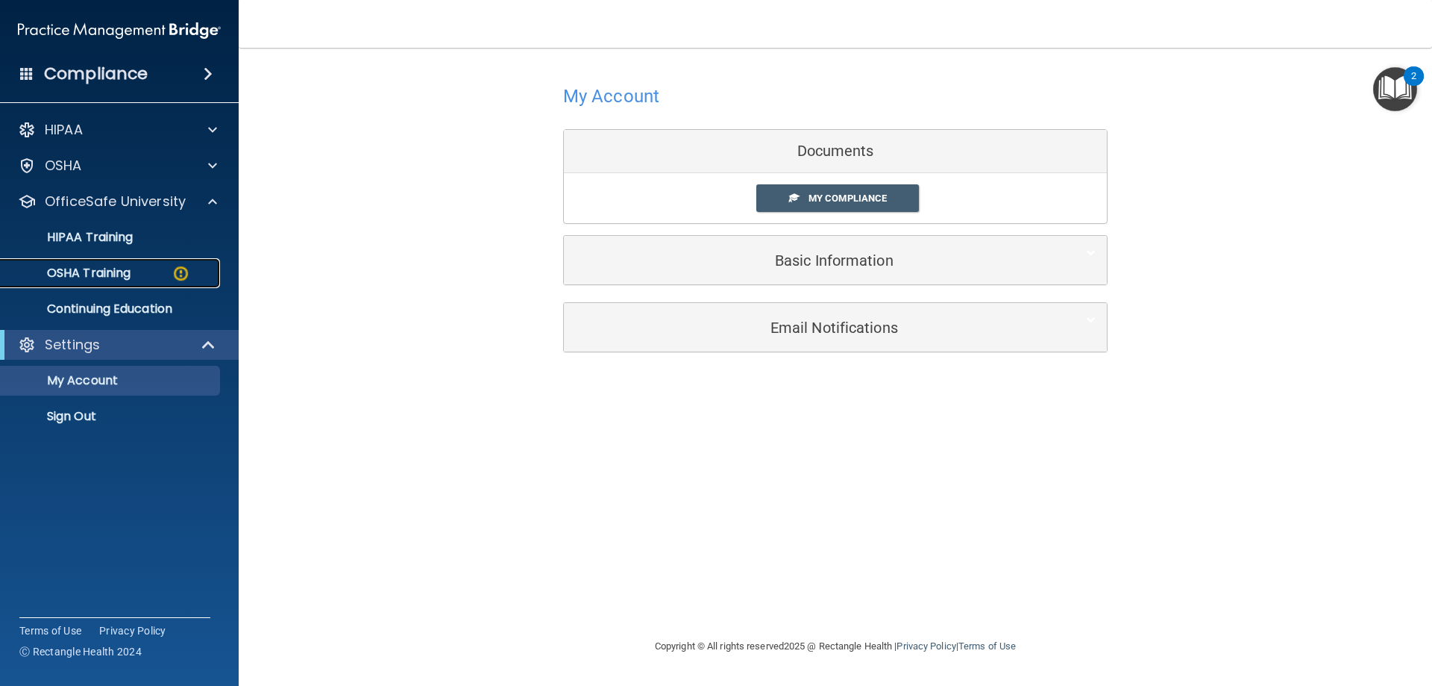
click at [184, 275] on img at bounding box center [181, 273] width 19 height 19
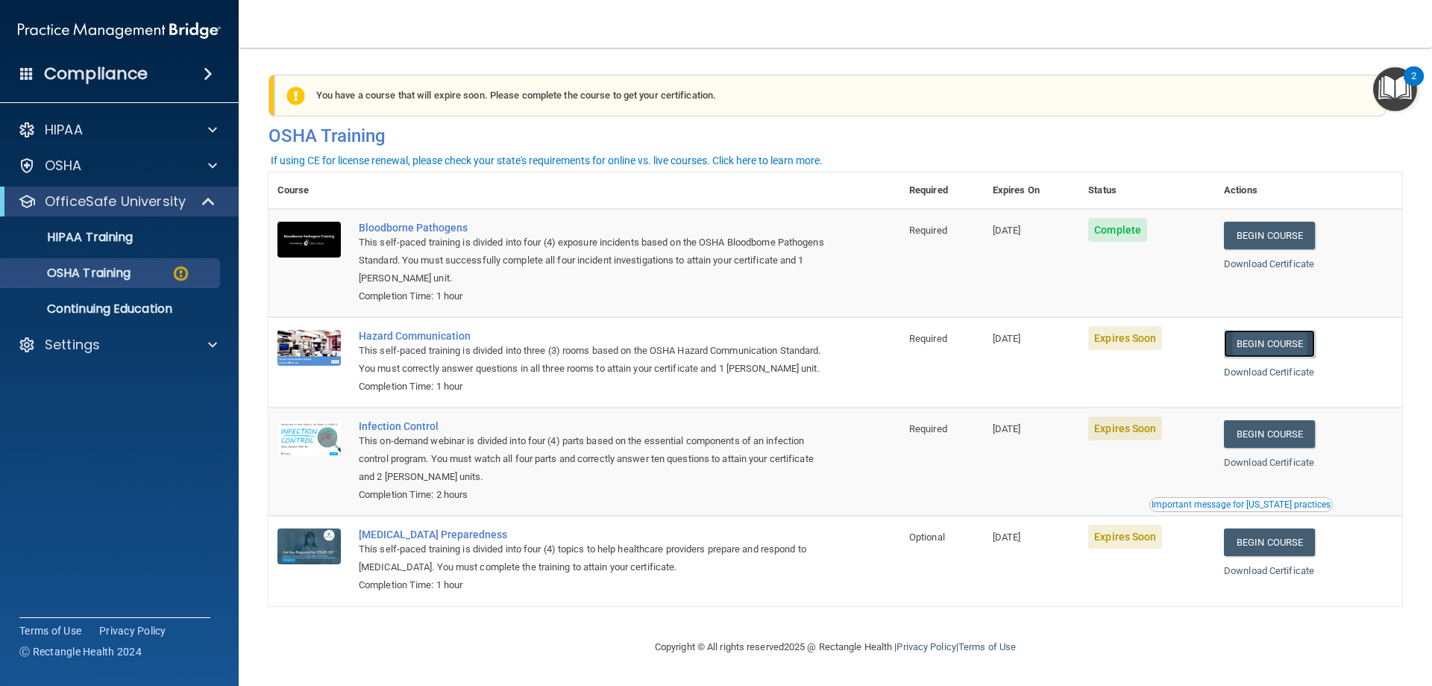
click at [1267, 352] on link "Begin Course" at bounding box center [1269, 344] width 91 height 28
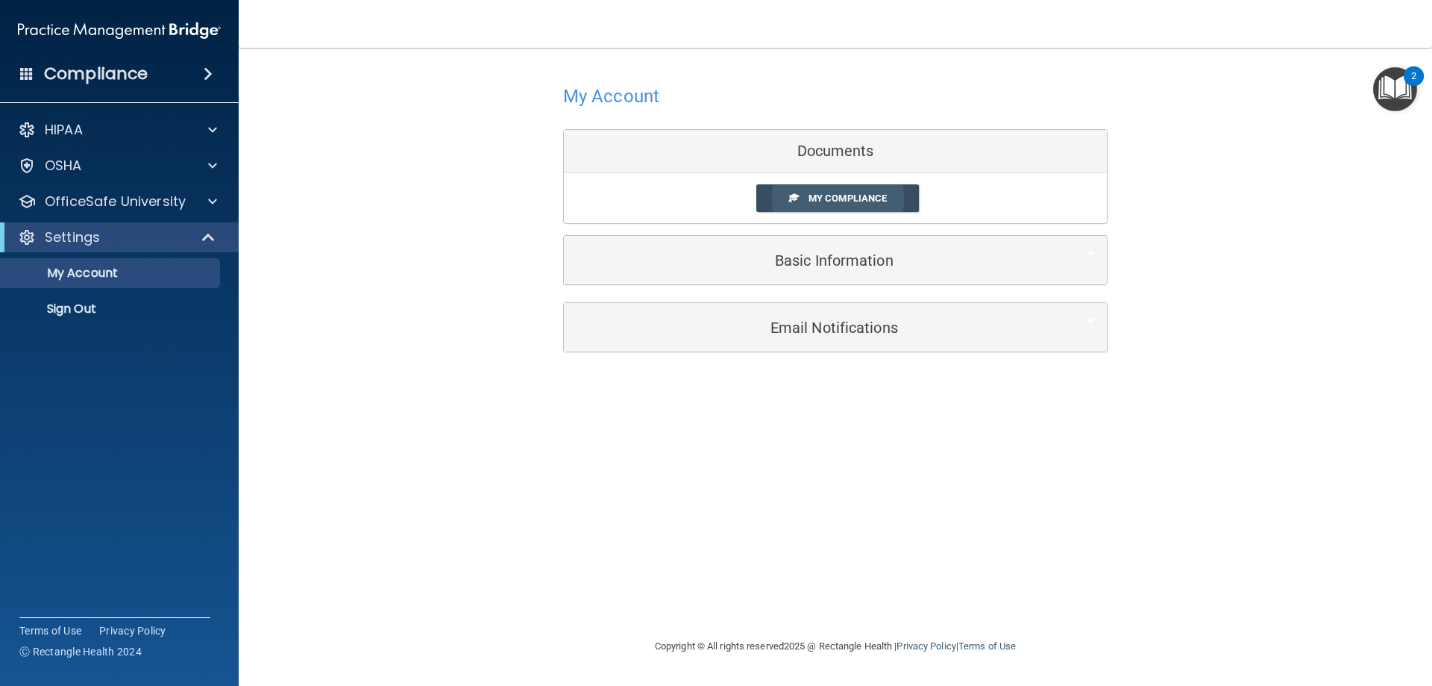
click at [838, 198] on span "My Compliance" at bounding box center [848, 197] width 78 height 11
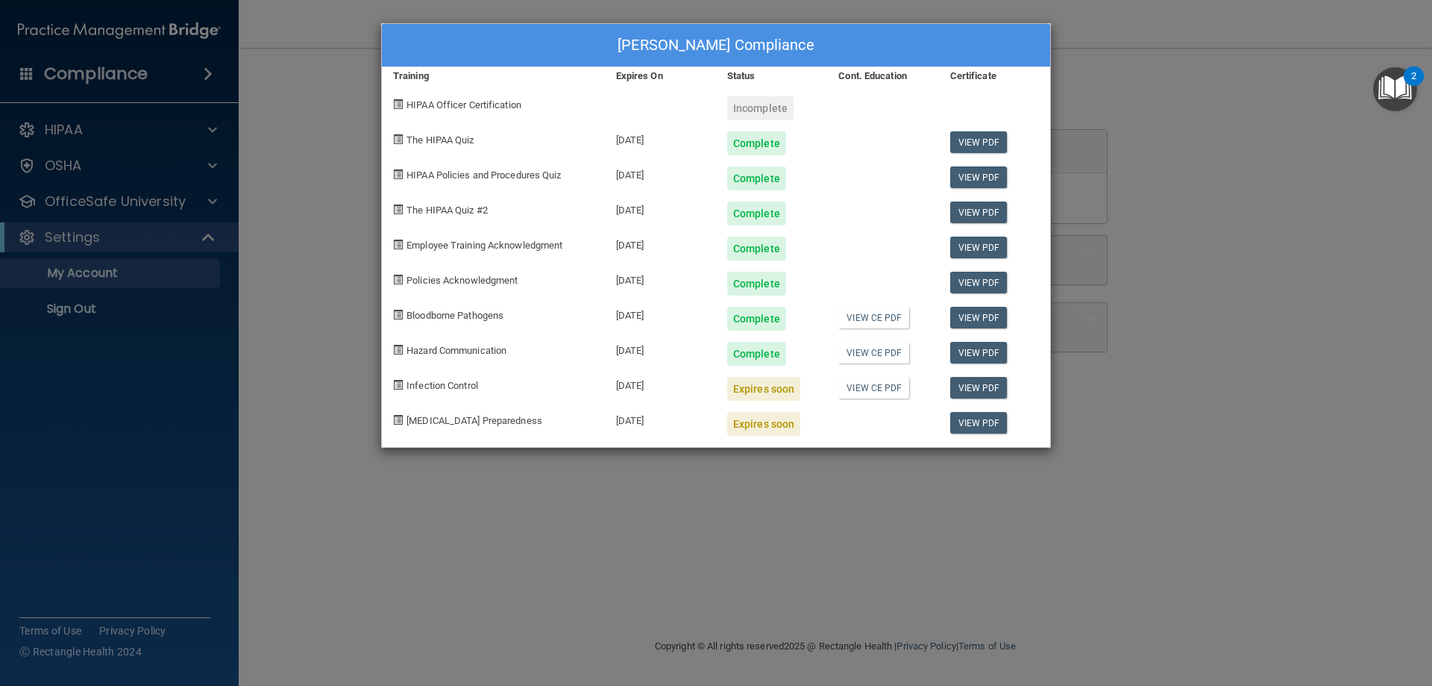
click at [706, 465] on div "Melissa pappas's Compliance Training Expires On Status Cont. Education Certific…" at bounding box center [716, 343] width 1432 height 686
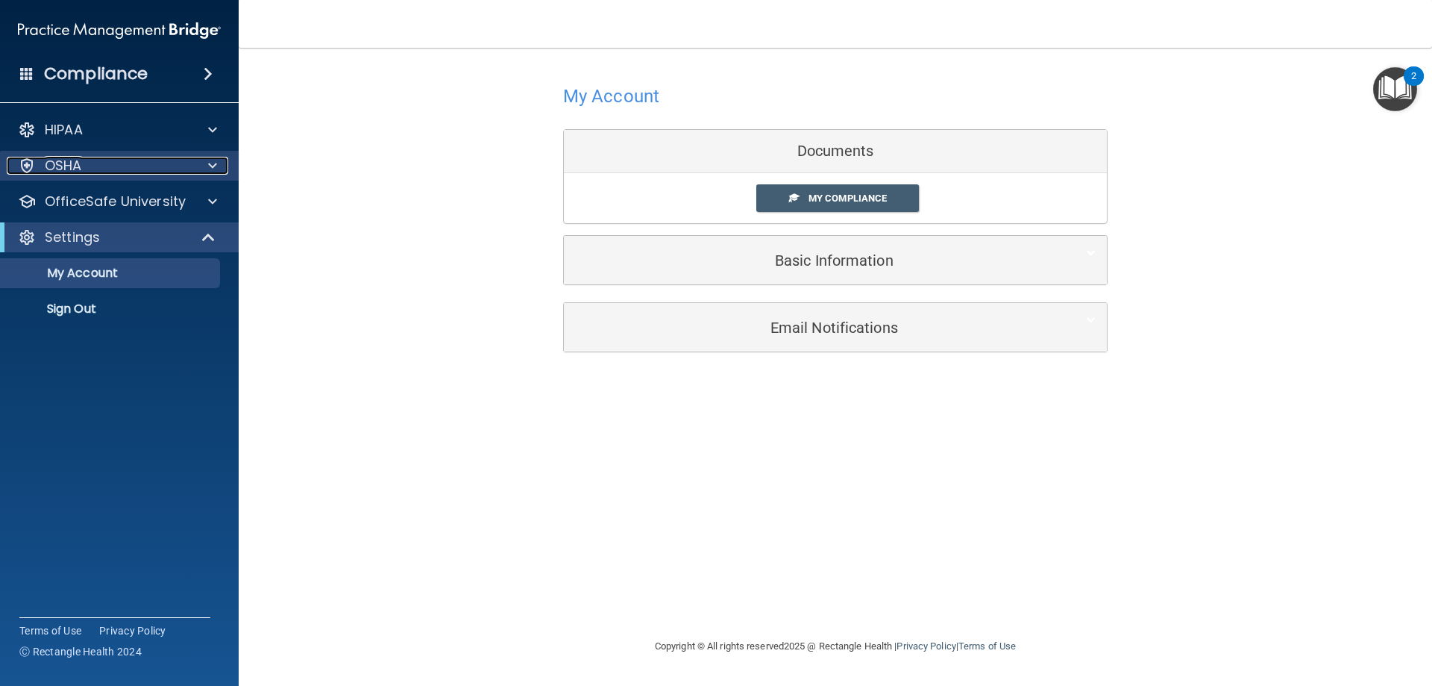
click at [216, 168] on span at bounding box center [212, 166] width 9 height 18
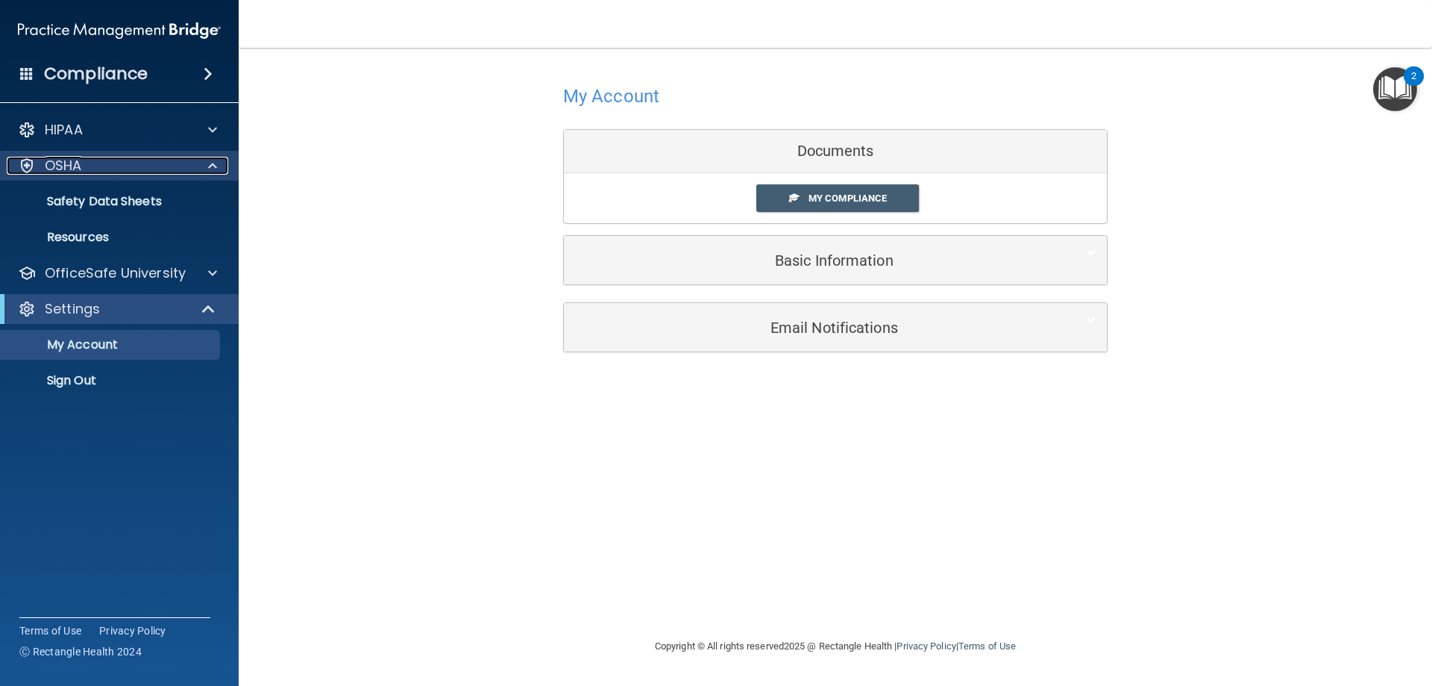
click at [213, 172] on span at bounding box center [212, 166] width 9 height 18
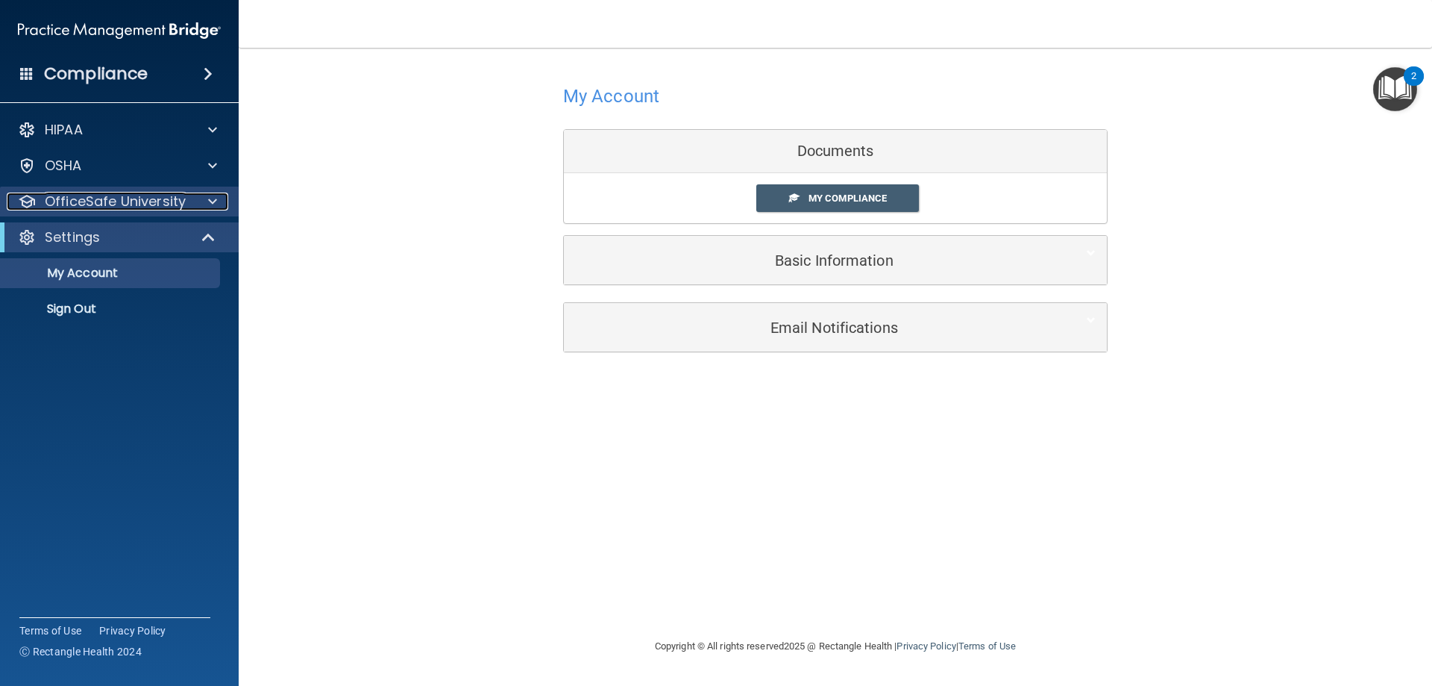
click at [217, 201] on div at bounding box center [210, 201] width 37 height 18
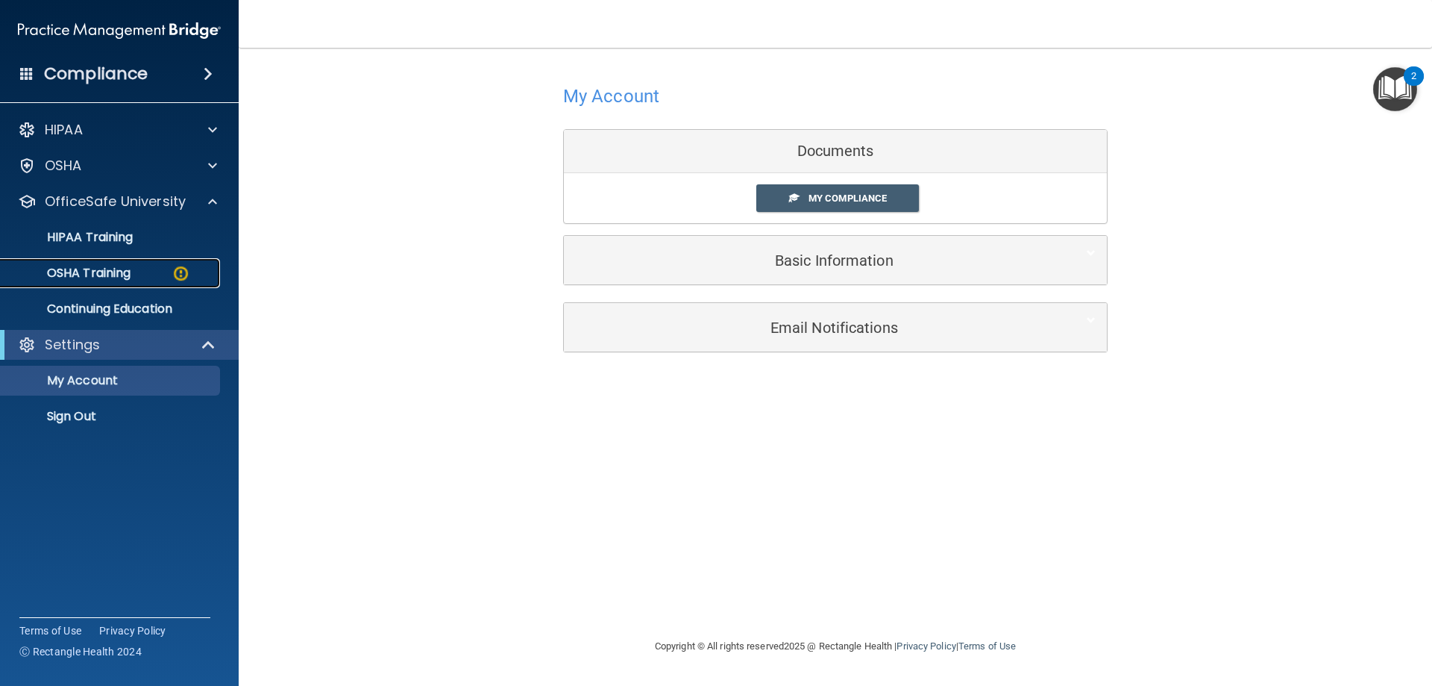
click at [93, 272] on p "OSHA Training" at bounding box center [70, 273] width 121 height 15
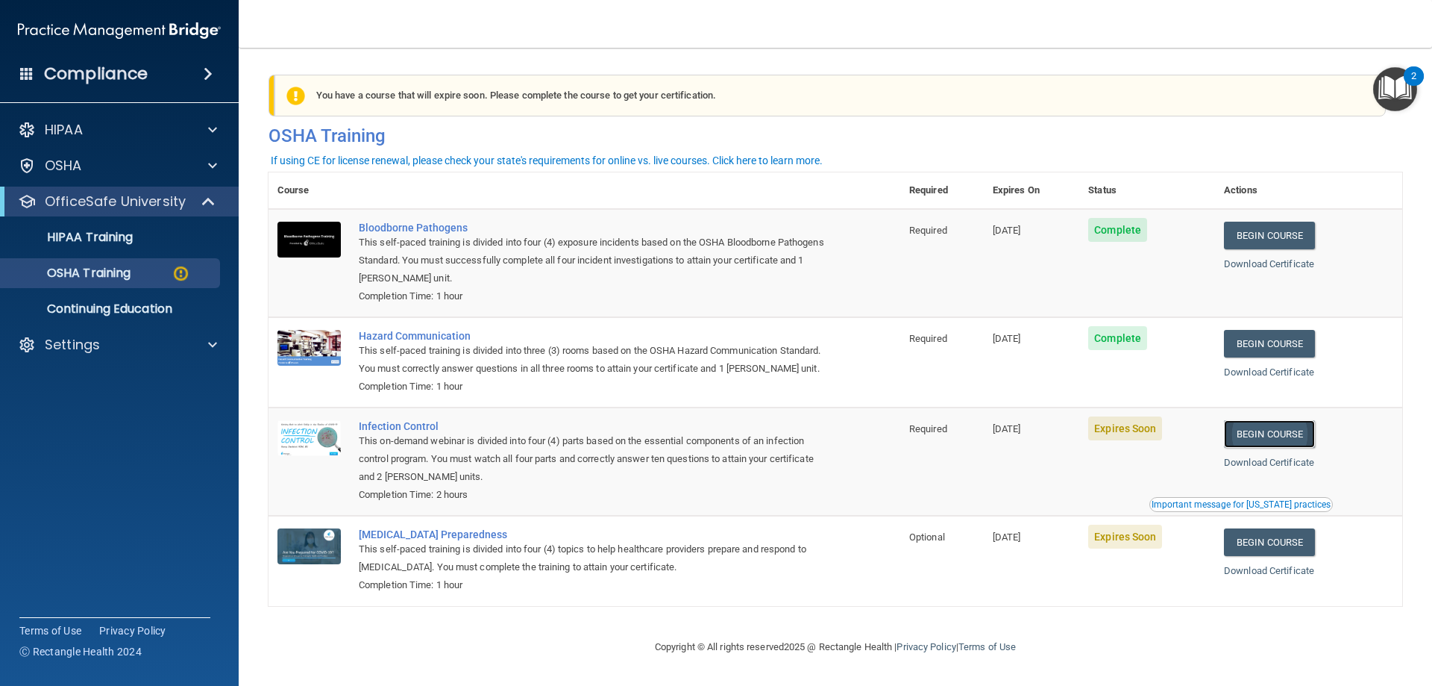
click at [1279, 448] on link "Begin Course" at bounding box center [1269, 434] width 91 height 28
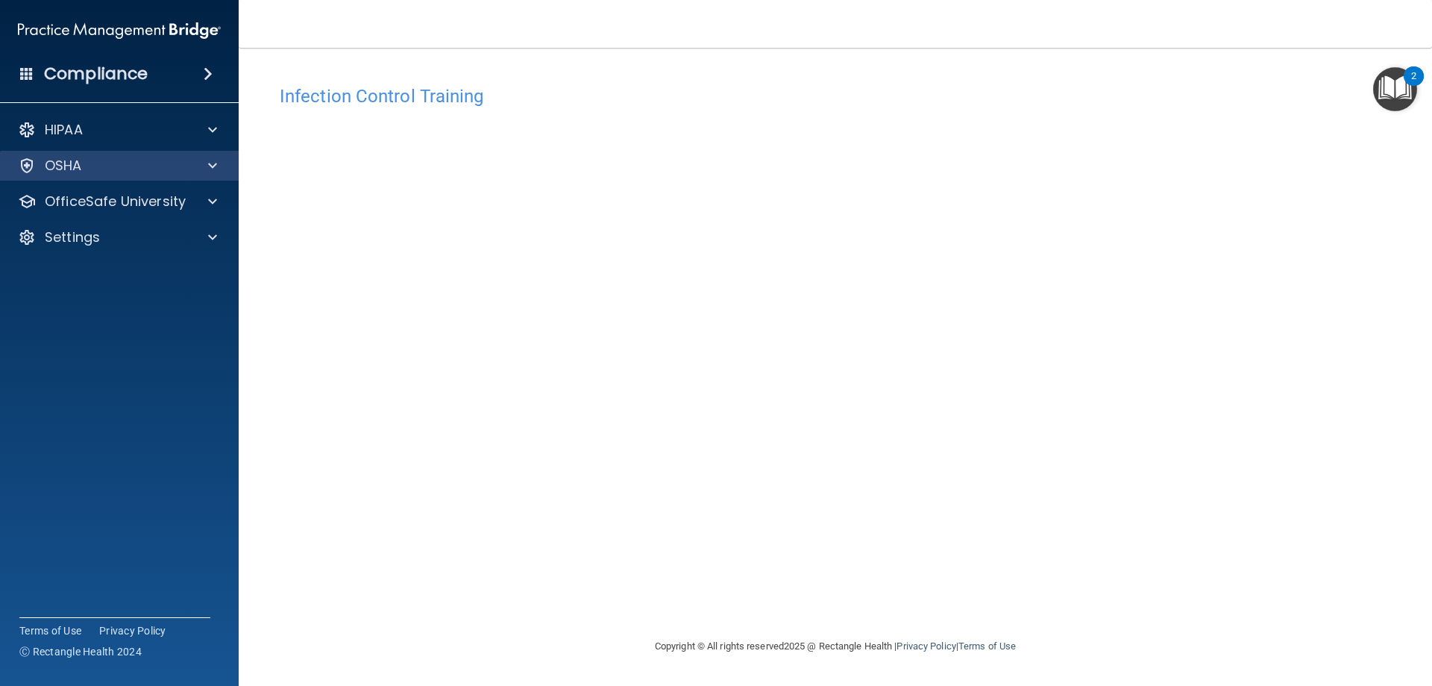
click at [170, 151] on div "OSHA" at bounding box center [119, 166] width 239 height 30
click at [210, 166] on span at bounding box center [212, 166] width 9 height 18
click at [216, 160] on span at bounding box center [212, 166] width 9 height 18
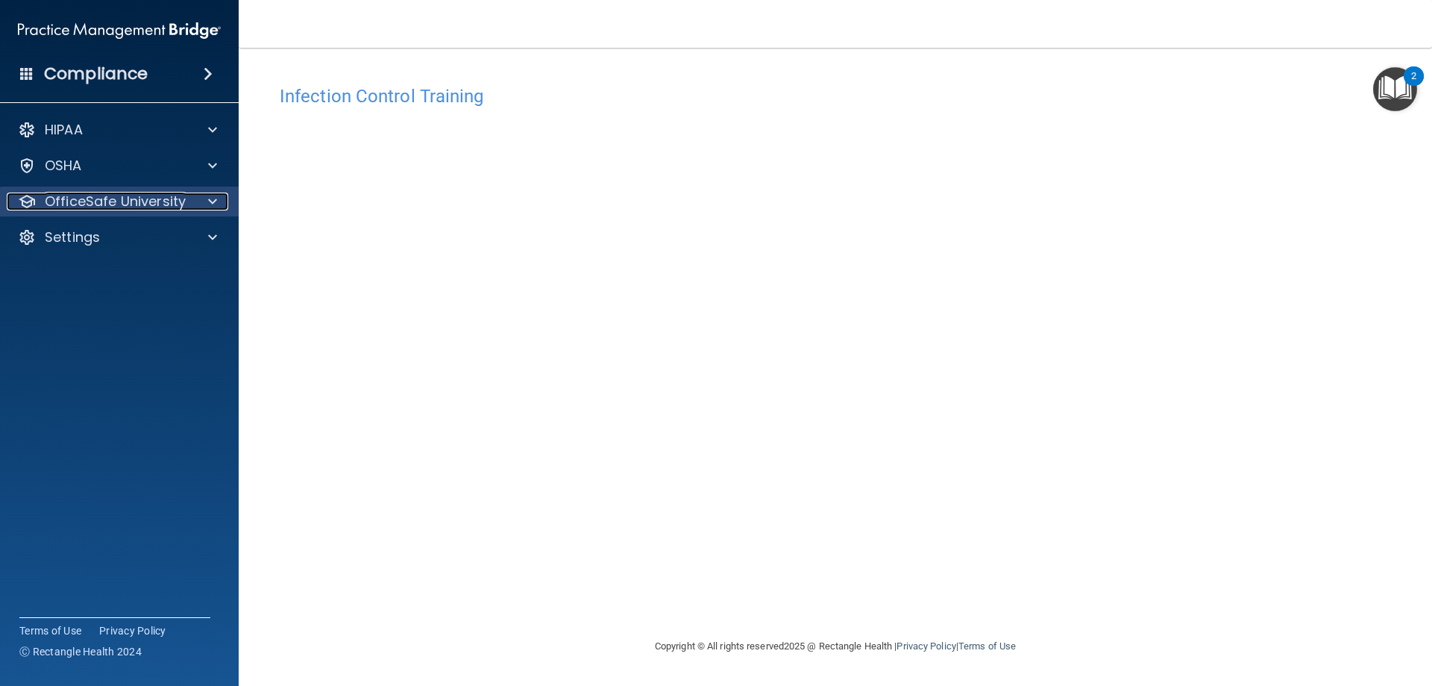
click at [213, 202] on span at bounding box center [212, 201] width 9 height 18
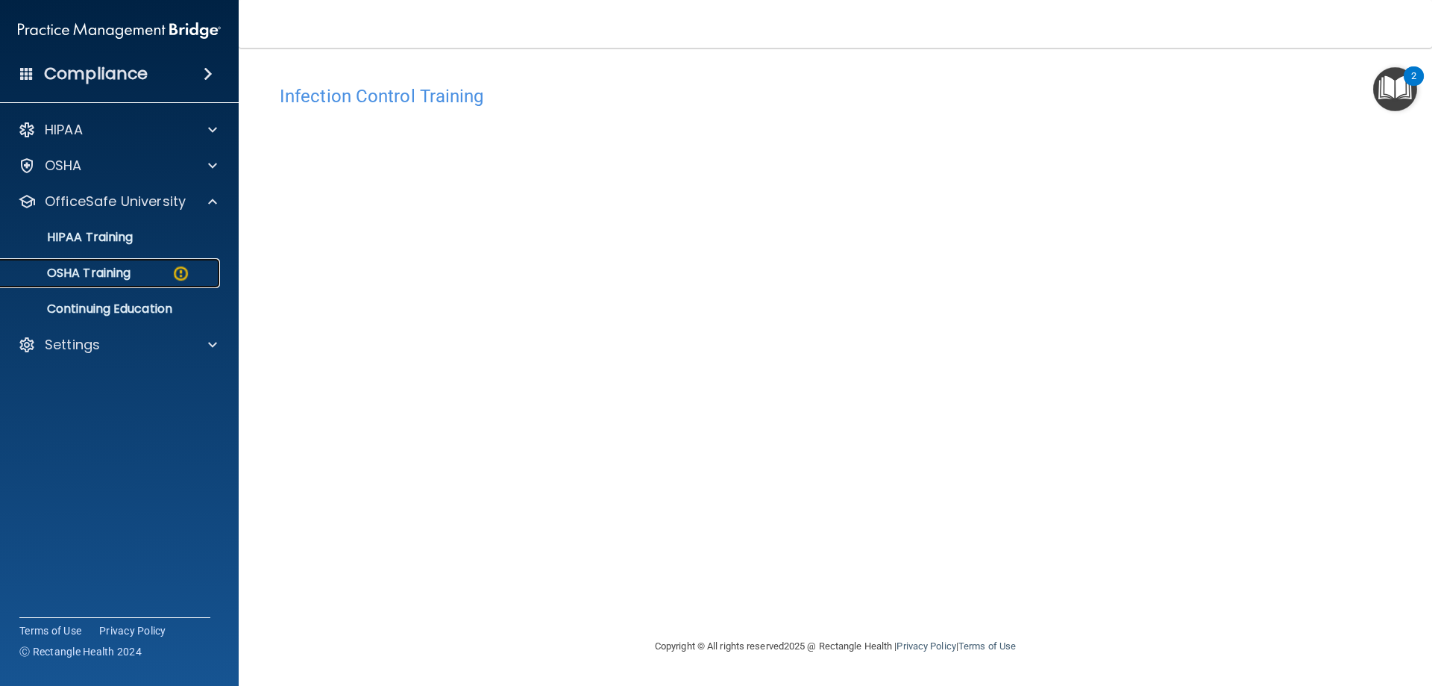
click at [113, 266] on p "OSHA Training" at bounding box center [70, 273] width 121 height 15
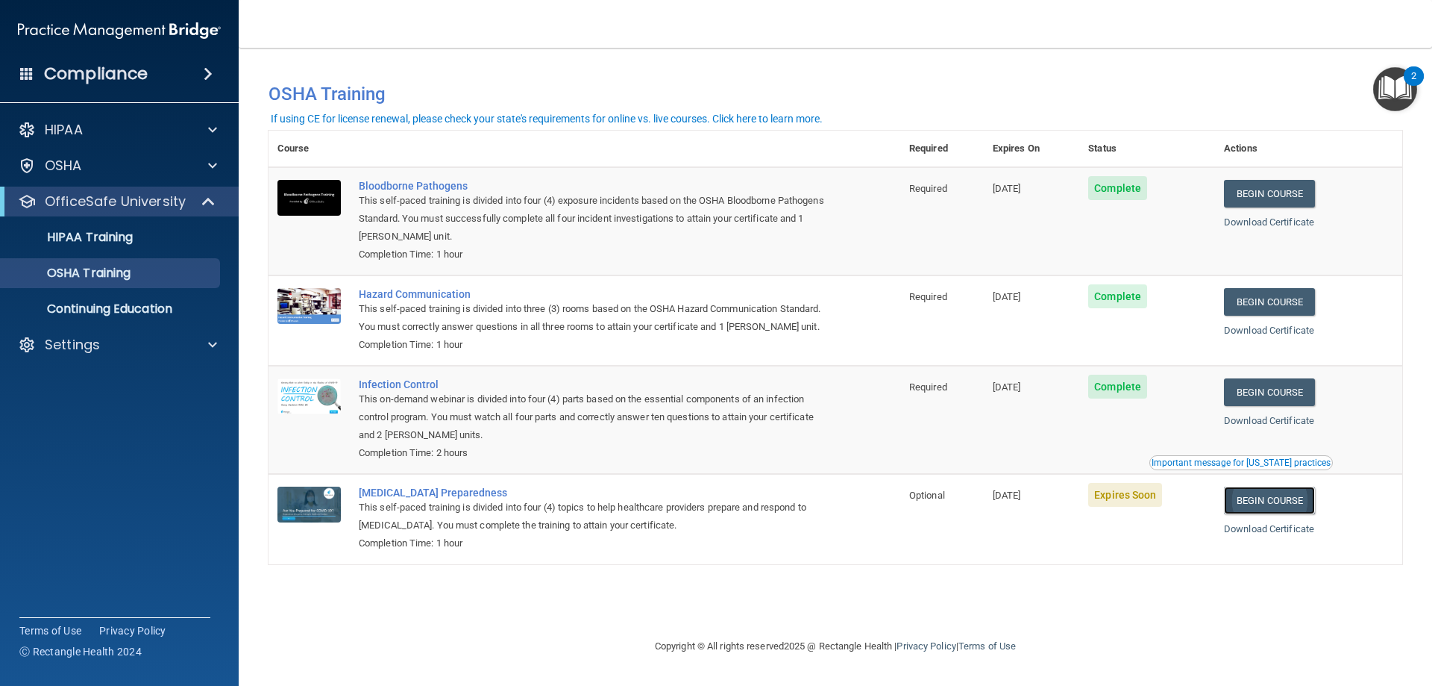
click at [1282, 514] on link "Begin Course" at bounding box center [1269, 500] width 91 height 28
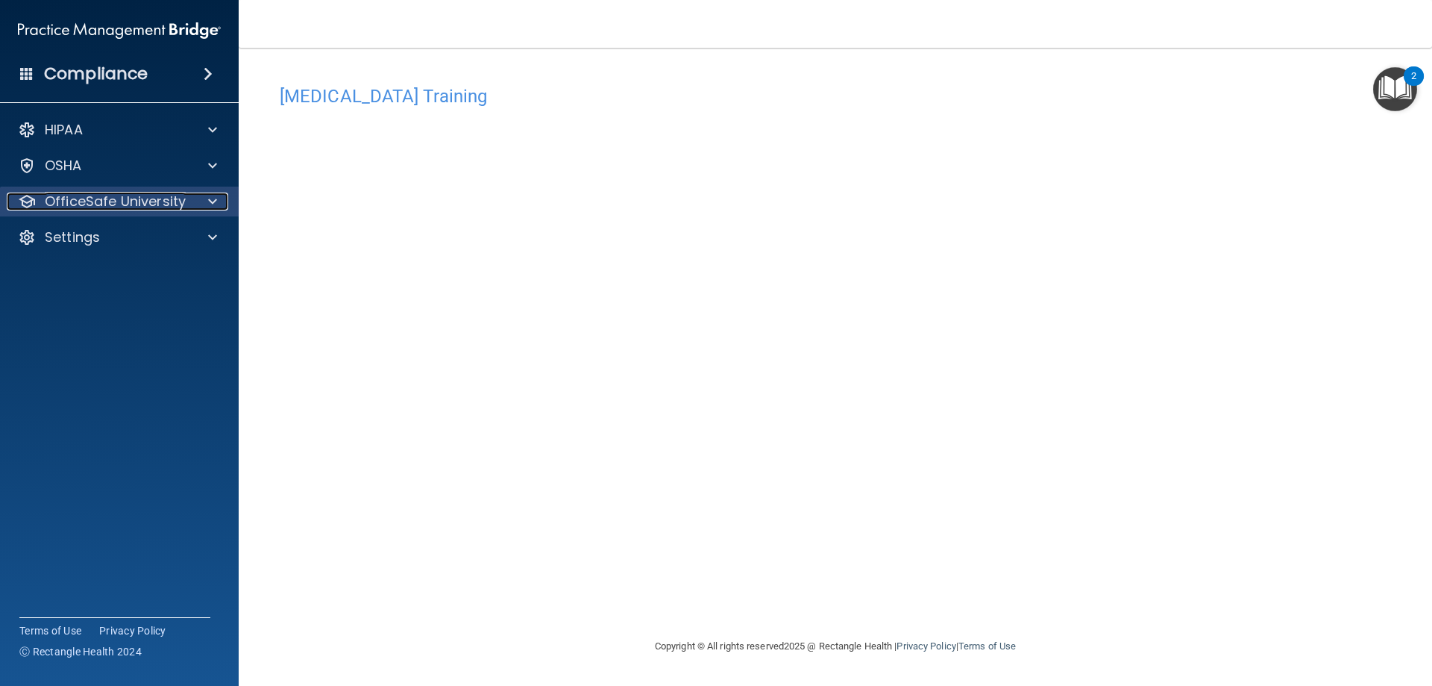
click at [116, 201] on p "OfficeSafe University" at bounding box center [115, 201] width 141 height 18
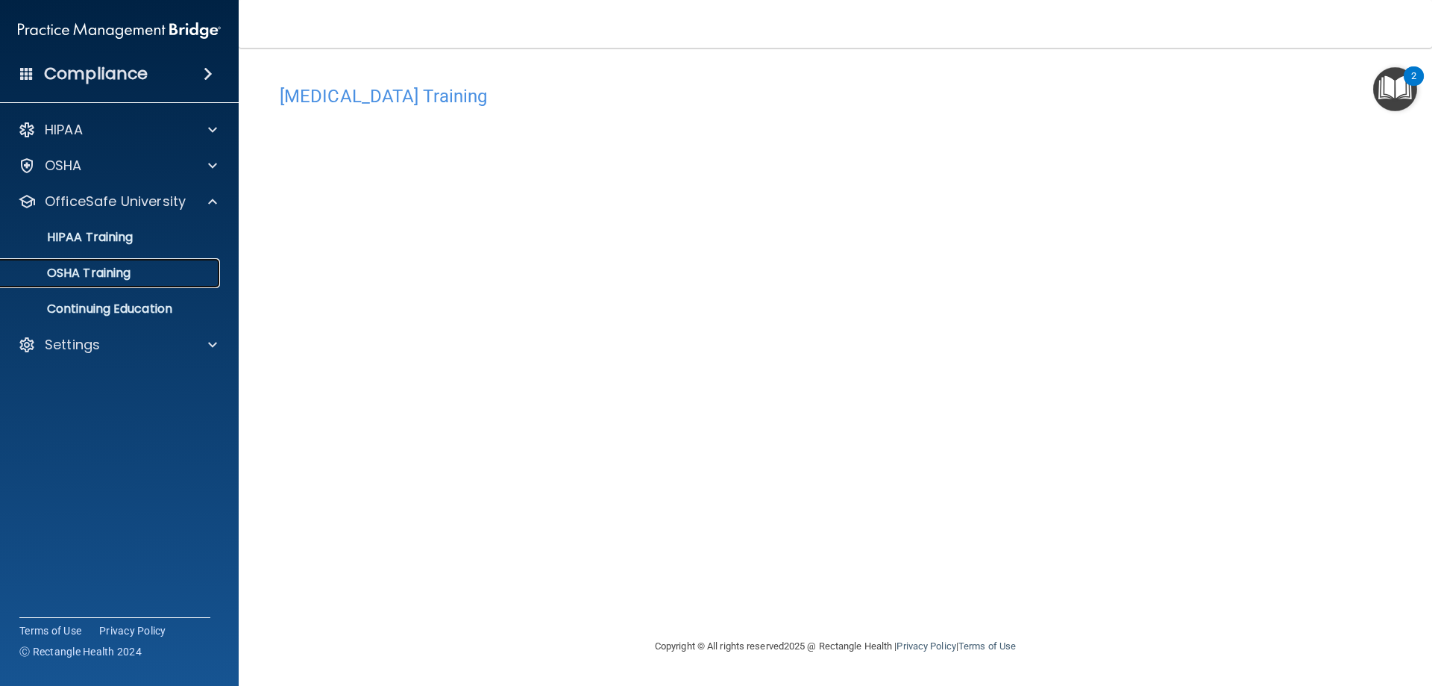
click at [109, 266] on p "OSHA Training" at bounding box center [70, 273] width 121 height 15
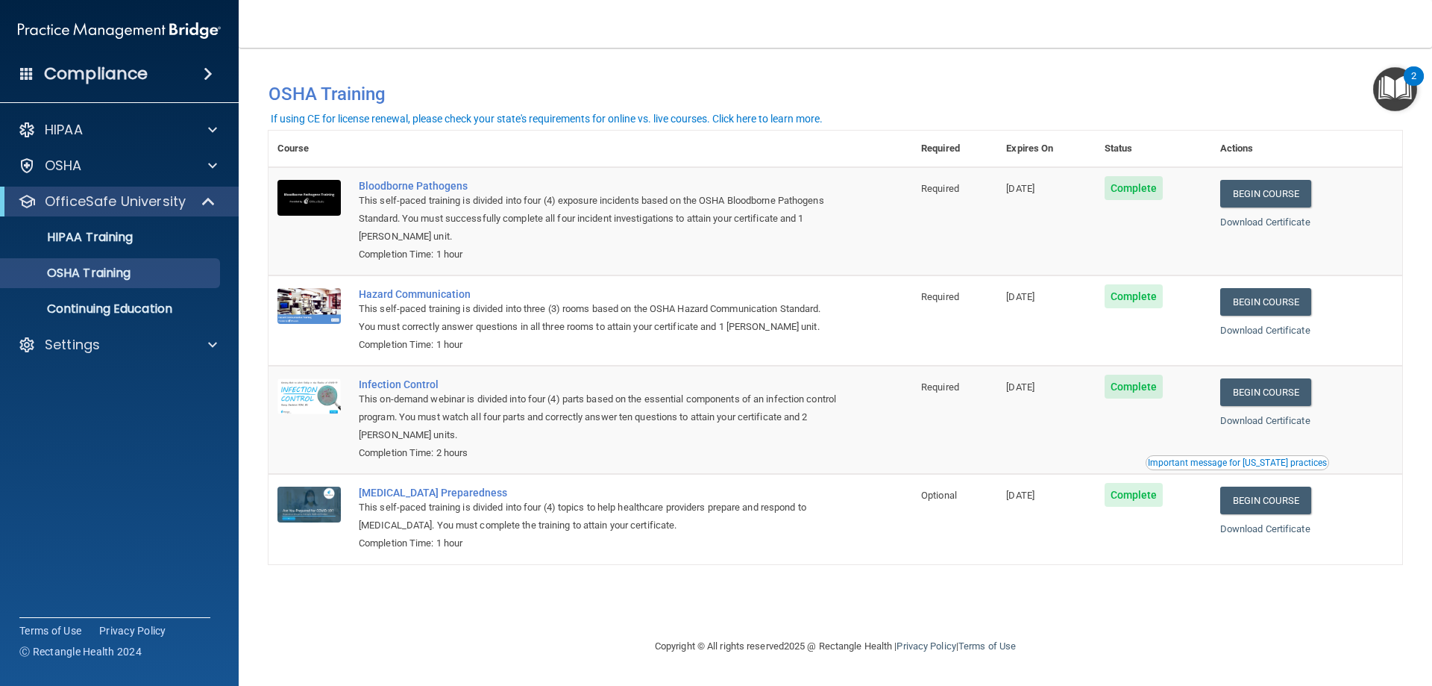
click at [1141, 186] on span "Complete" at bounding box center [1134, 188] width 59 height 24
